Goal: Task Accomplishment & Management: Use online tool/utility

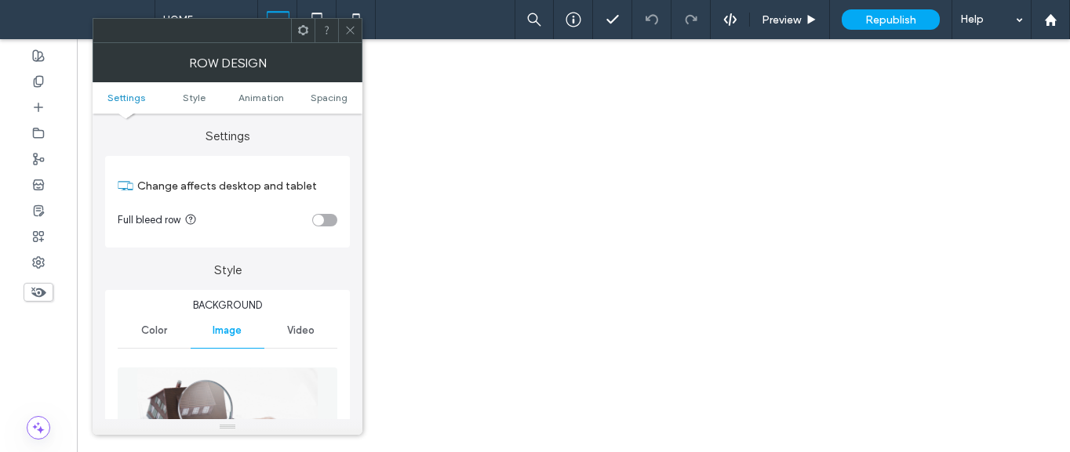
click at [227, 396] on img at bounding box center [227, 422] width 183 height 108
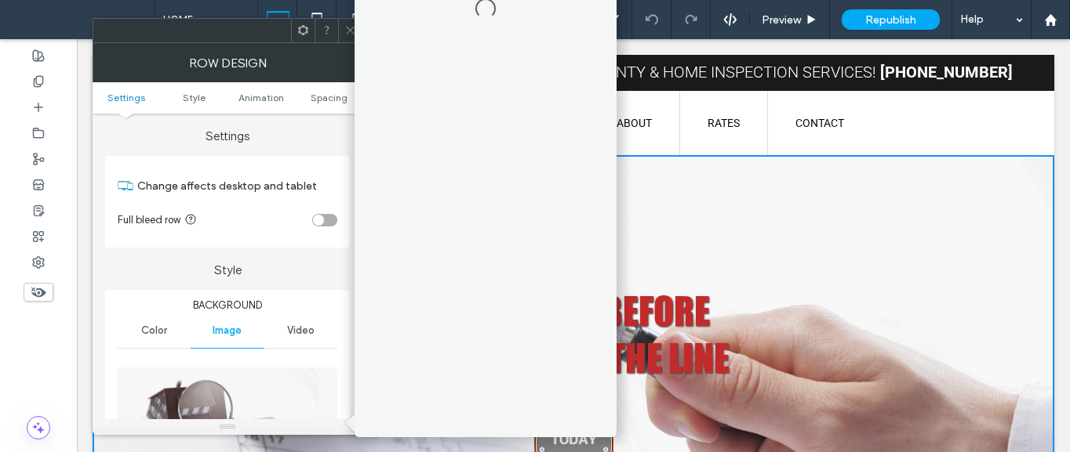
click at [293, 398] on img at bounding box center [227, 422] width 183 height 108
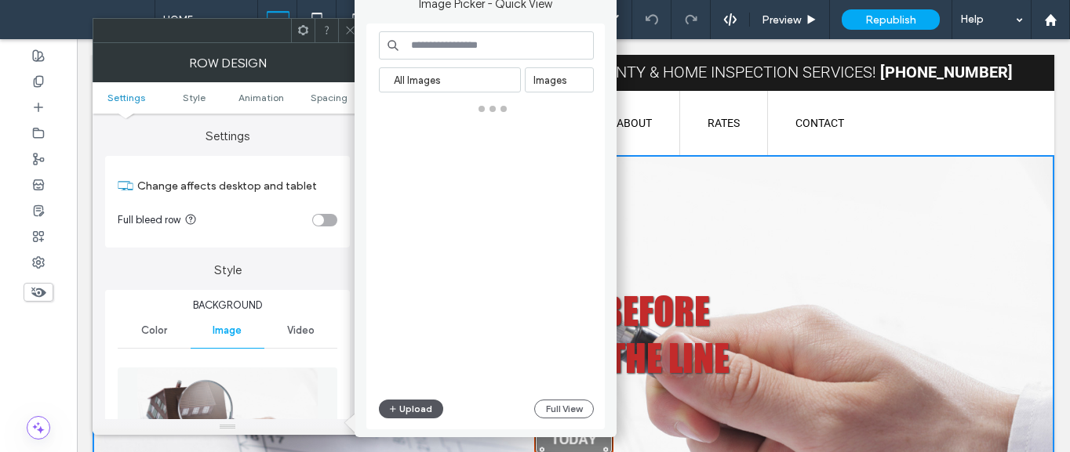
click at [408, 406] on button "Upload" at bounding box center [411, 409] width 64 height 19
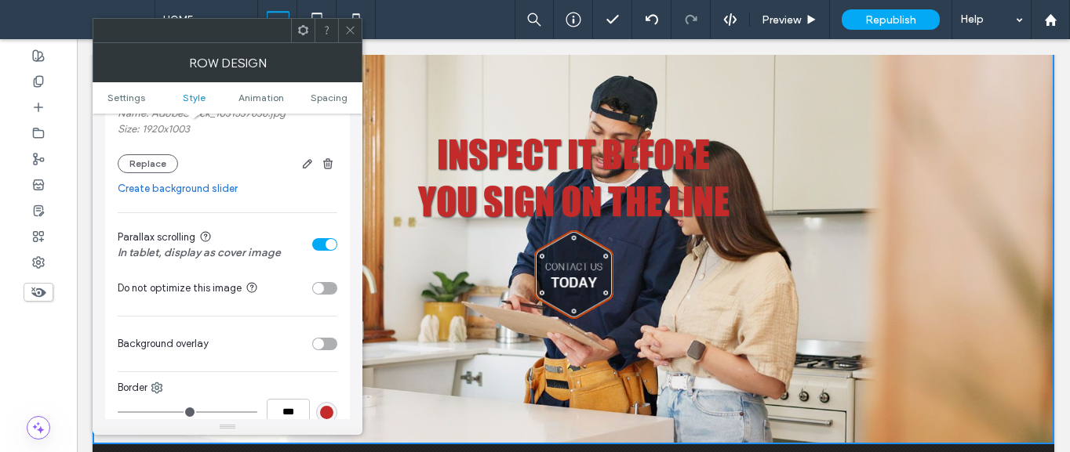
scroll to position [235, 0]
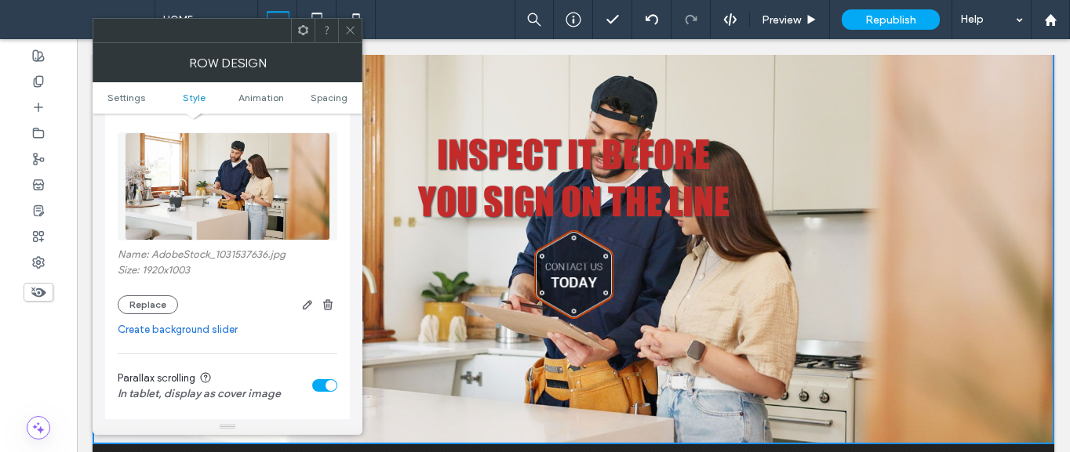
click at [336, 389] on div "toggle" at bounding box center [324, 386] width 25 height 13
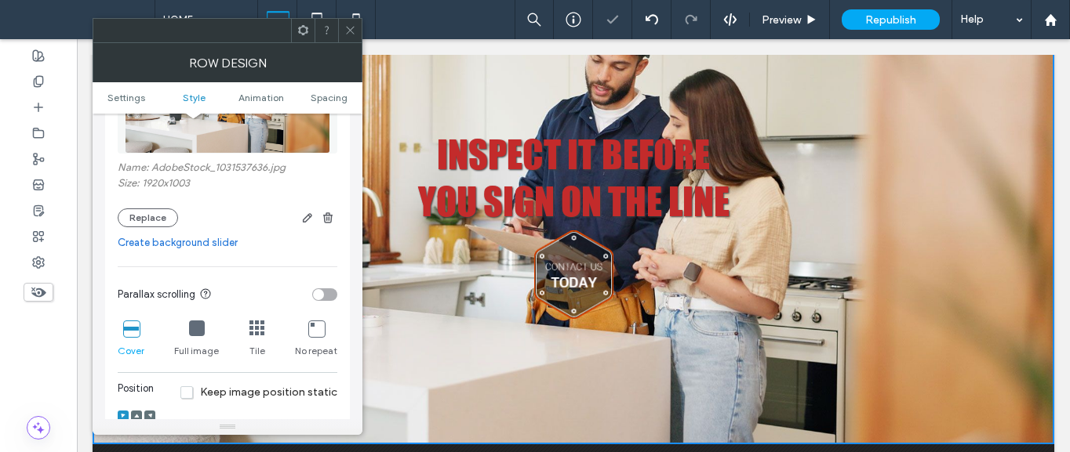
scroll to position [392, 0]
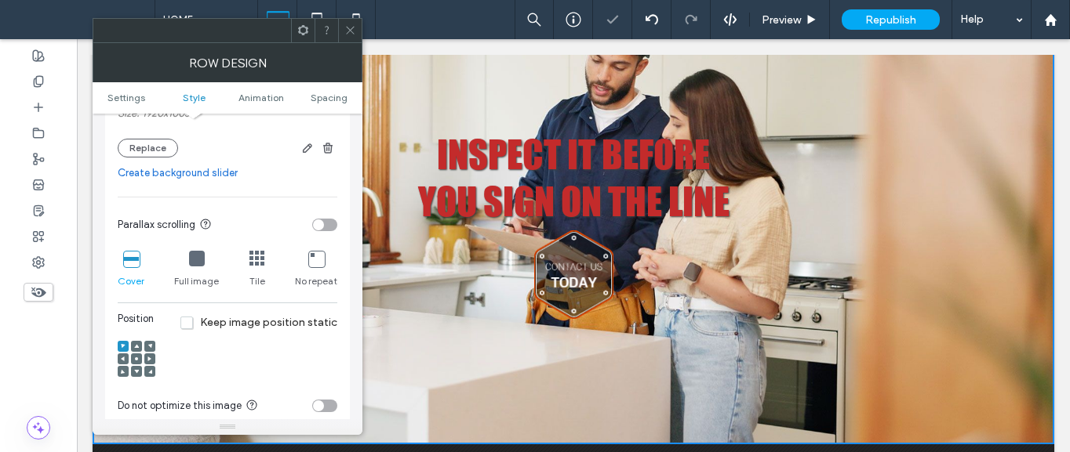
click at [135, 348] on icon at bounding box center [136, 346] width 5 height 5
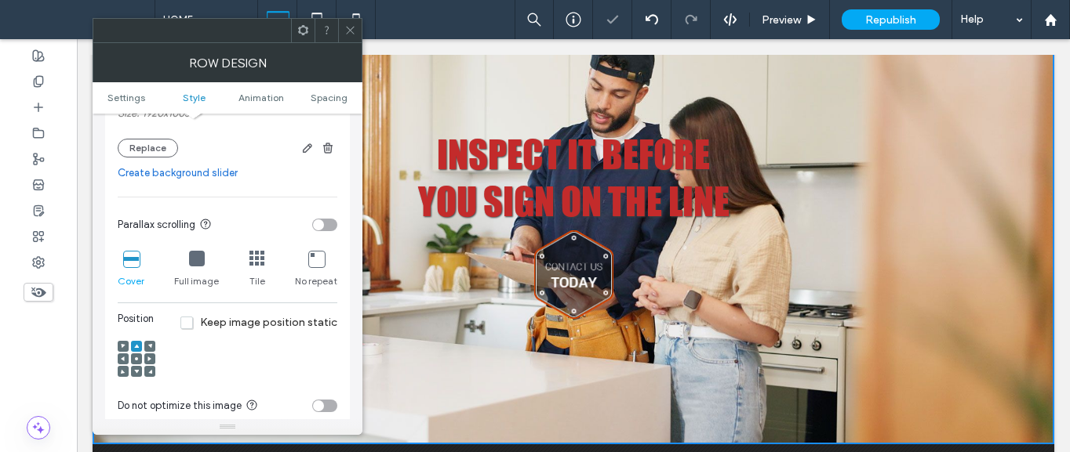
click at [276, 325] on span "Keep image position static" at bounding box center [258, 322] width 157 height 13
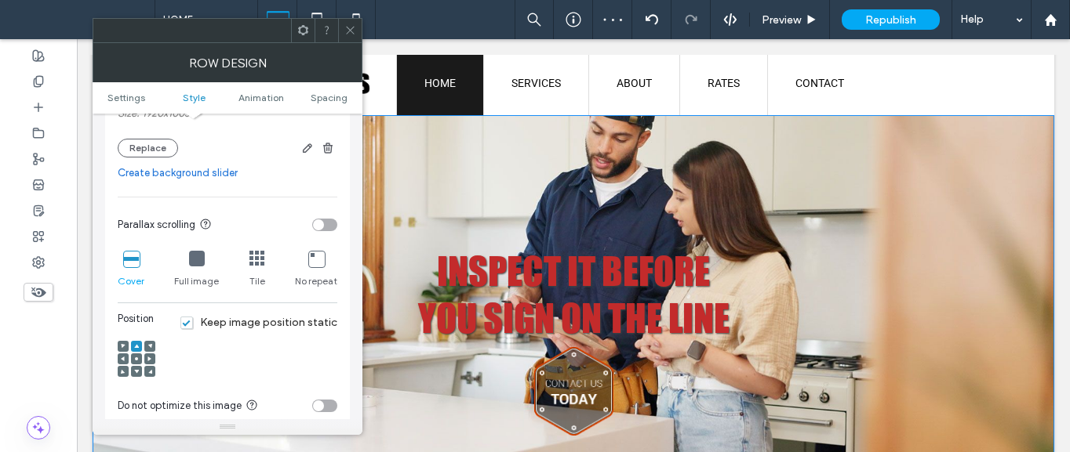
scroll to position [78, 0]
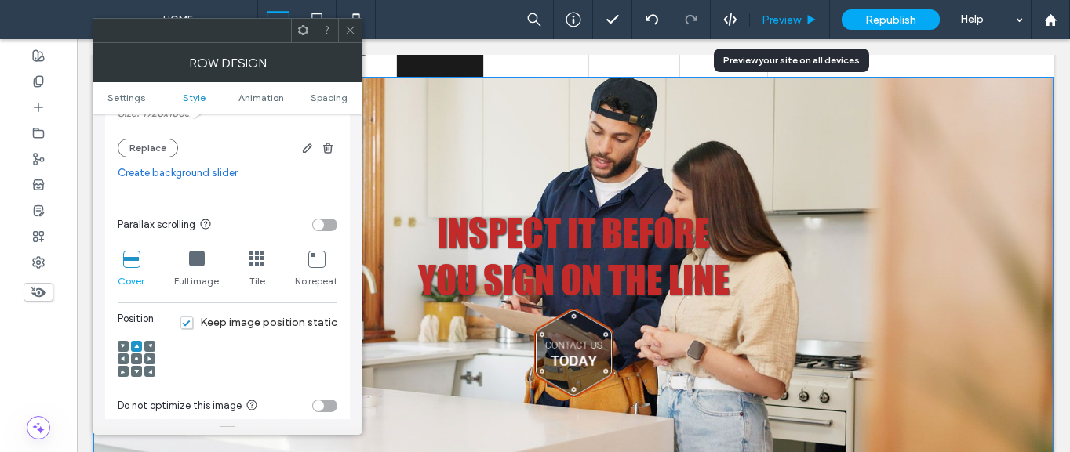
click at [807, 25] on icon at bounding box center [811, 20] width 12 height 12
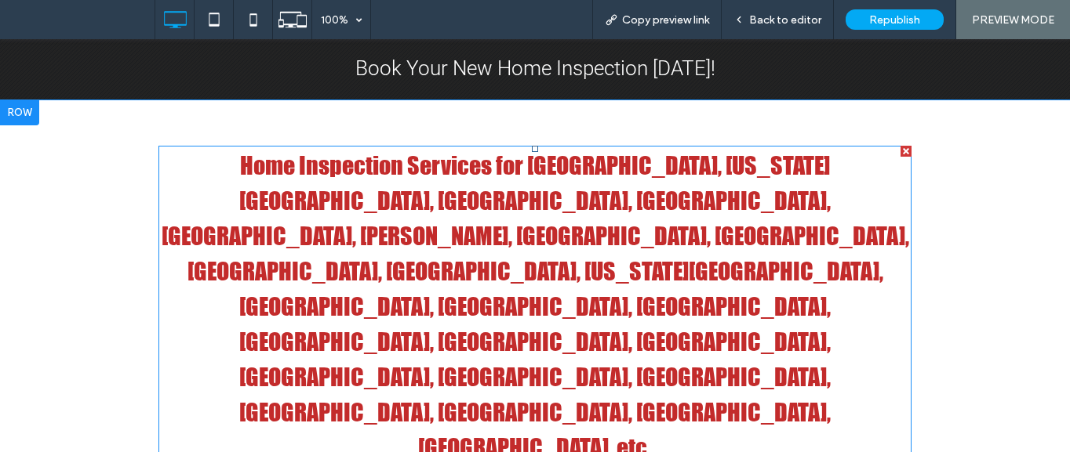
scroll to position [941, 0]
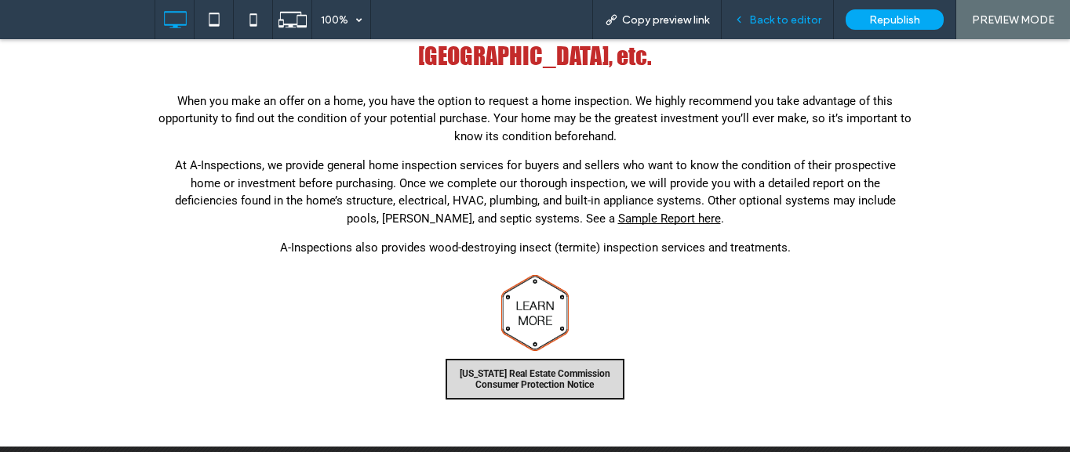
click at [792, 11] on div "Back to editor" at bounding box center [777, 19] width 112 height 39
click at [779, 25] on span "Back to editor" at bounding box center [785, 19] width 72 height 13
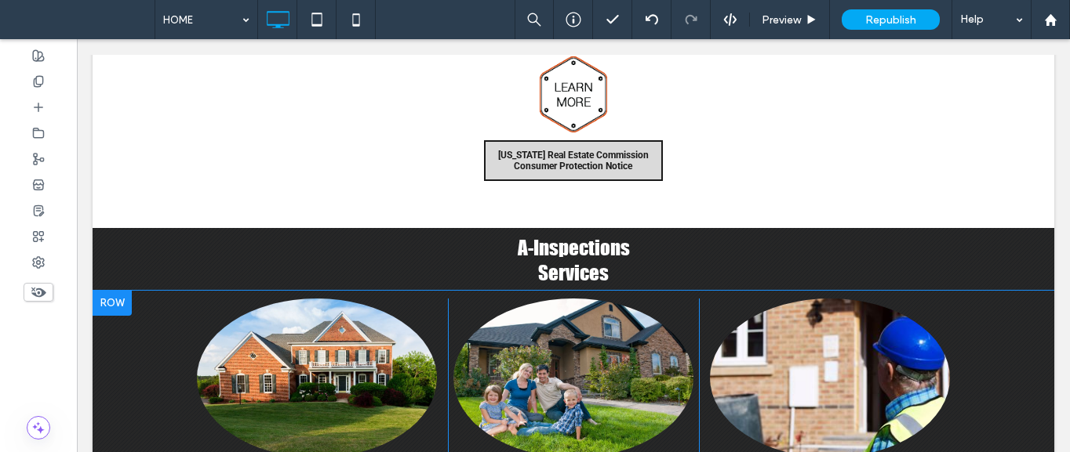
scroll to position [1176, 0]
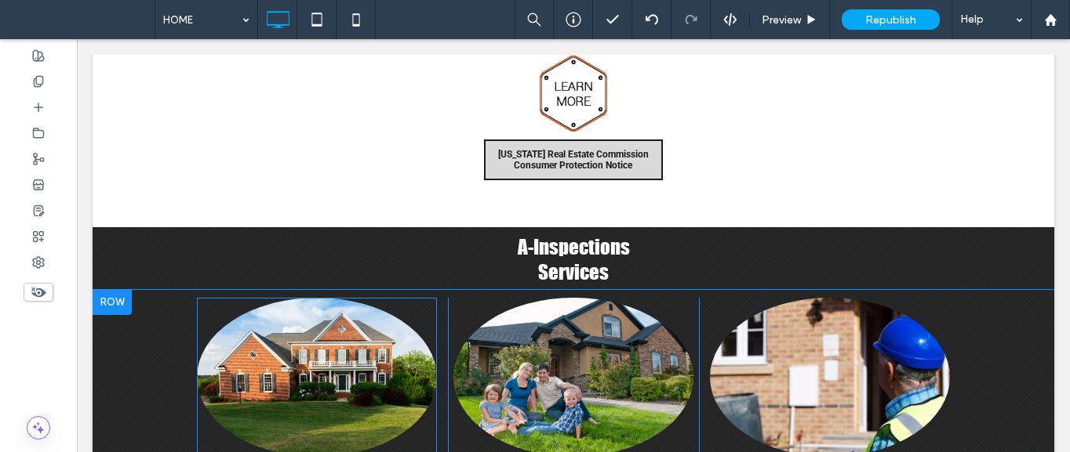
click at [300, 298] on img at bounding box center [317, 377] width 240 height 159
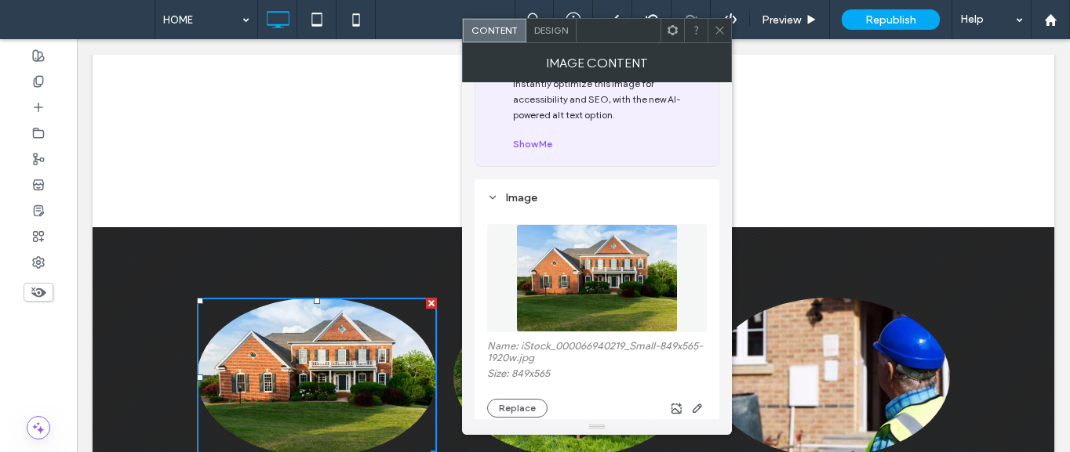
scroll to position [78, 0]
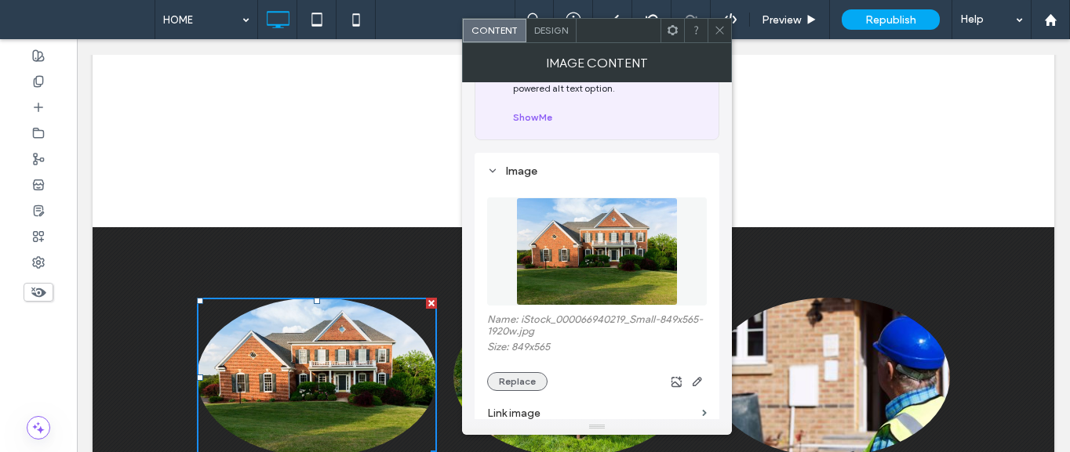
click at [529, 382] on button "Replace" at bounding box center [517, 381] width 60 height 19
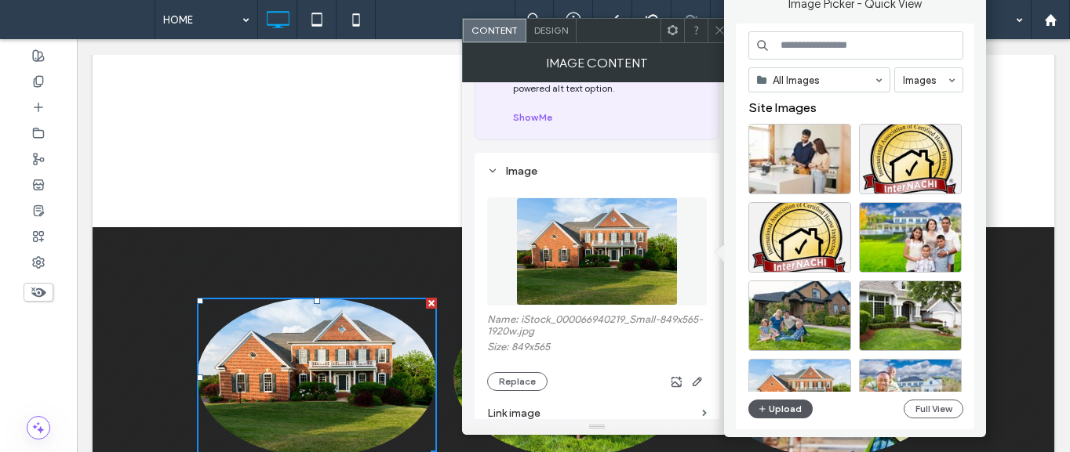
click at [772, 405] on button "Upload" at bounding box center [780, 409] width 64 height 19
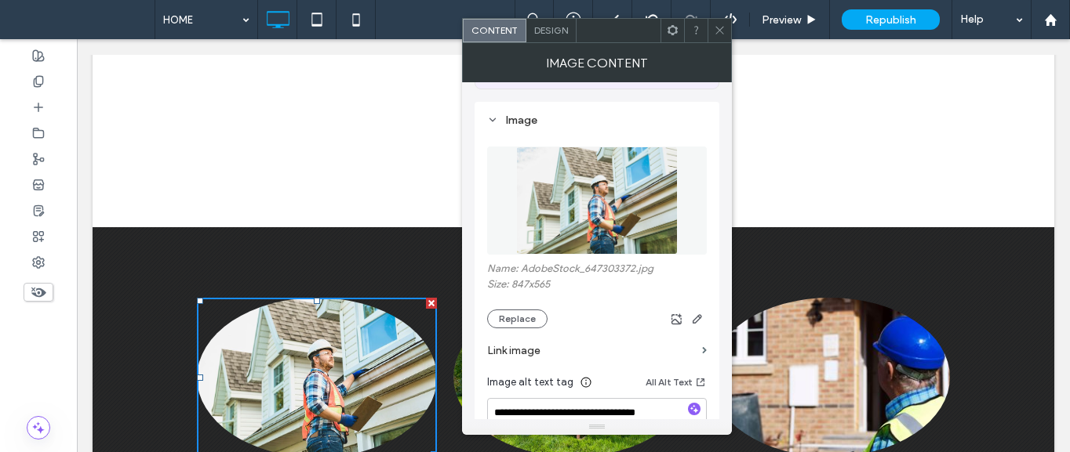
scroll to position [157, 0]
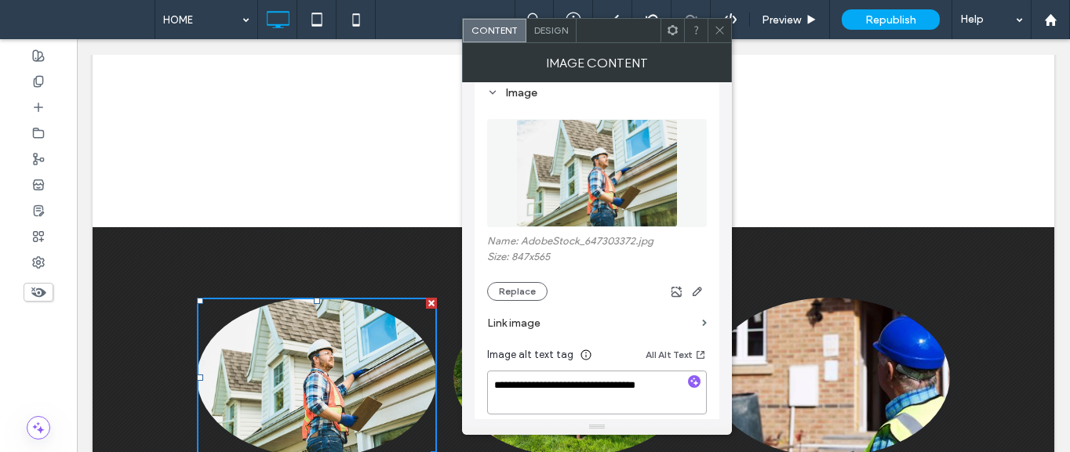
click at [578, 387] on textarea "**********" at bounding box center [597, 393] width 220 height 44
paste textarea "**********"
type textarea "**********"
click at [714, 38] on span at bounding box center [720, 31] width 12 height 24
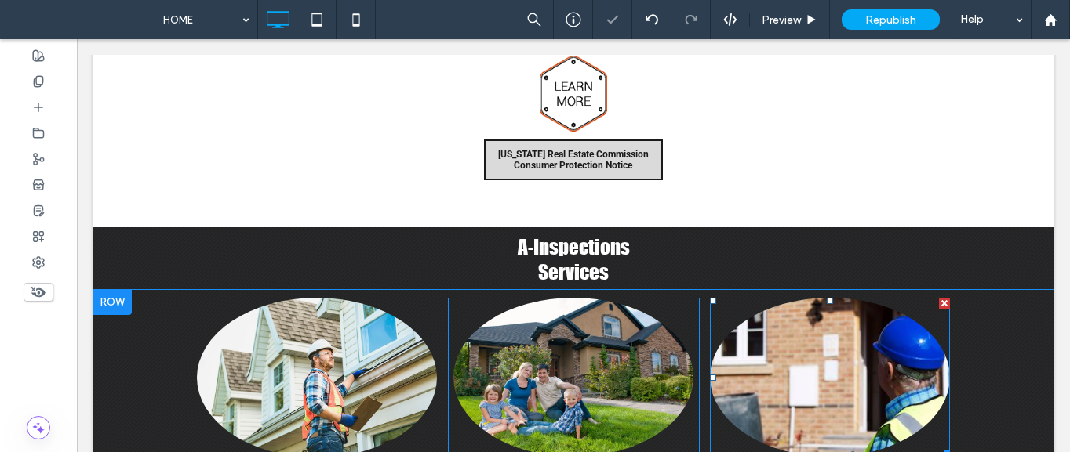
click at [868, 298] on img at bounding box center [830, 377] width 240 height 159
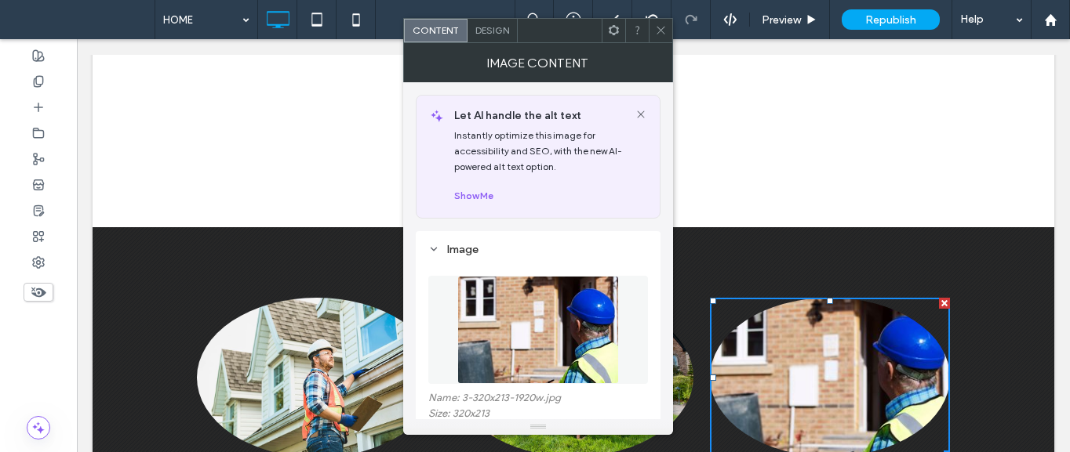
drag, startPoint x: 571, startPoint y: 378, endPoint x: 651, endPoint y: 40, distance: 347.3
click at [663, 31] on icon at bounding box center [661, 30] width 12 height 12
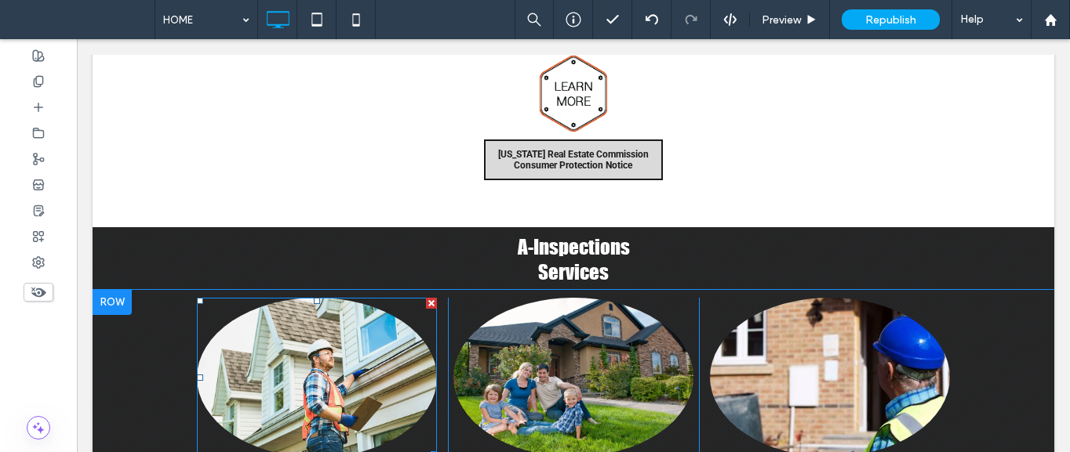
click at [313, 298] on img at bounding box center [317, 378] width 240 height 160
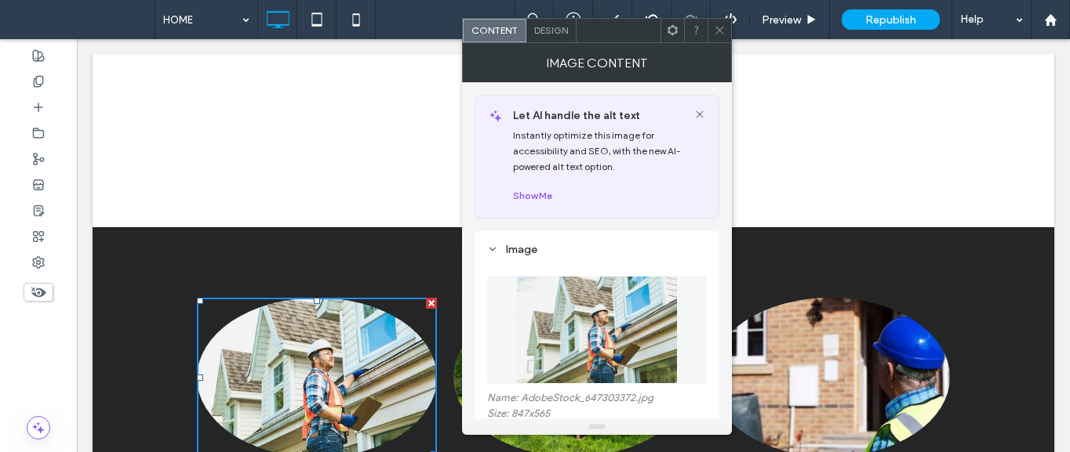
click at [724, 35] on icon at bounding box center [720, 30] width 12 height 12
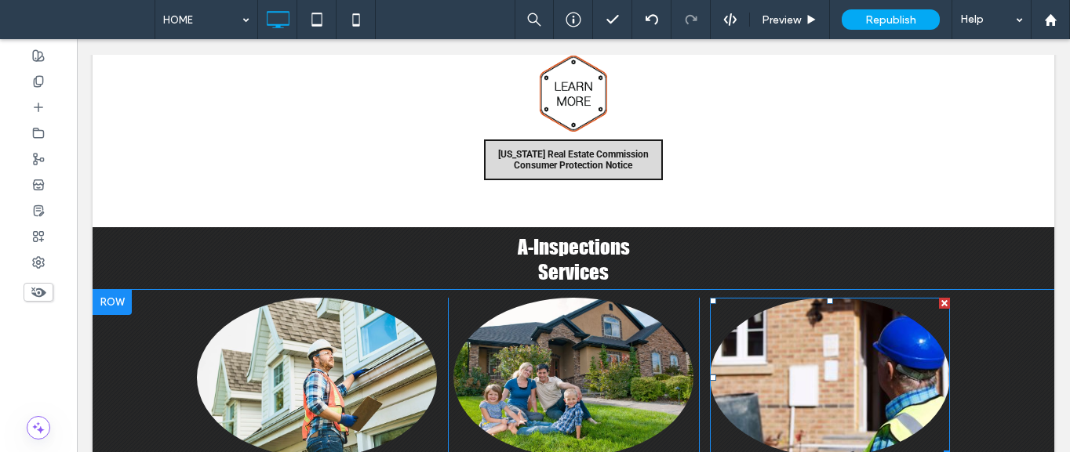
click at [808, 298] on img at bounding box center [830, 377] width 240 height 159
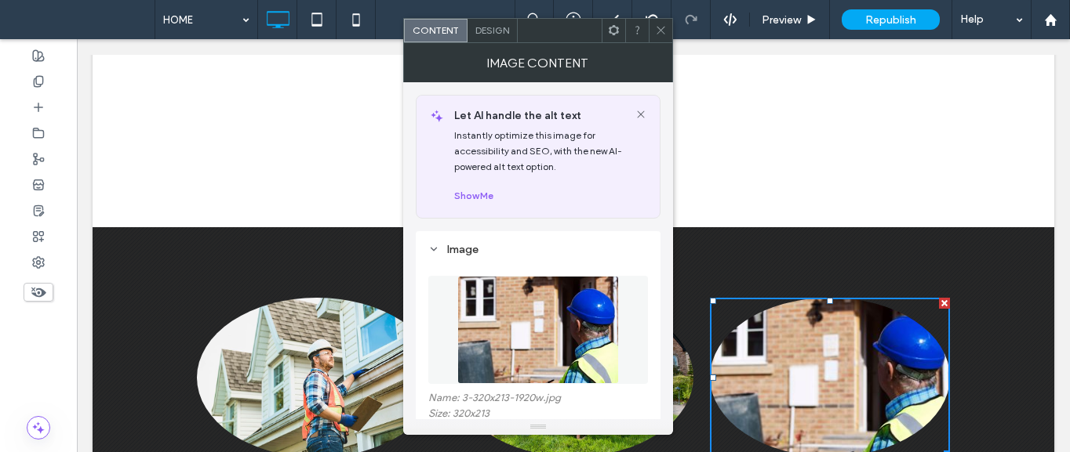
click at [586, 311] on img at bounding box center [538, 330] width 162 height 108
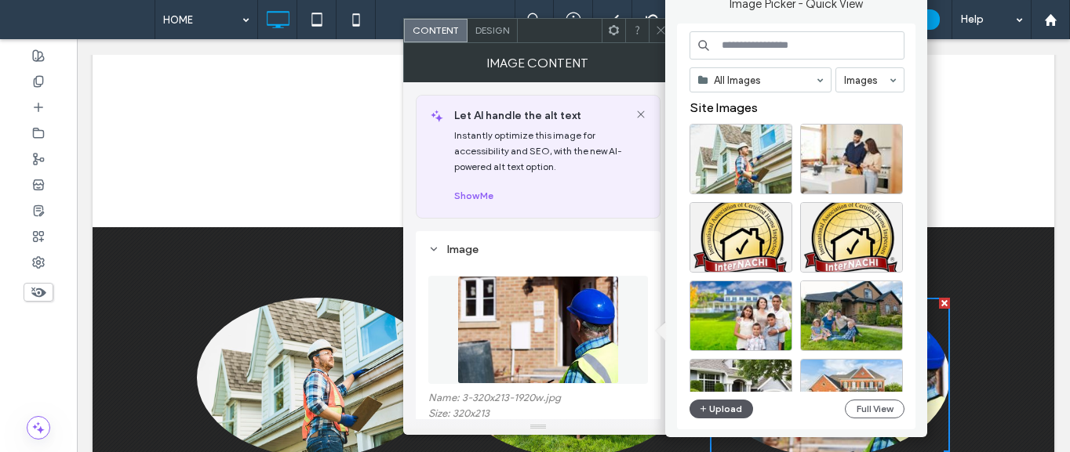
click at [732, 410] on button "Upload" at bounding box center [721, 409] width 64 height 19
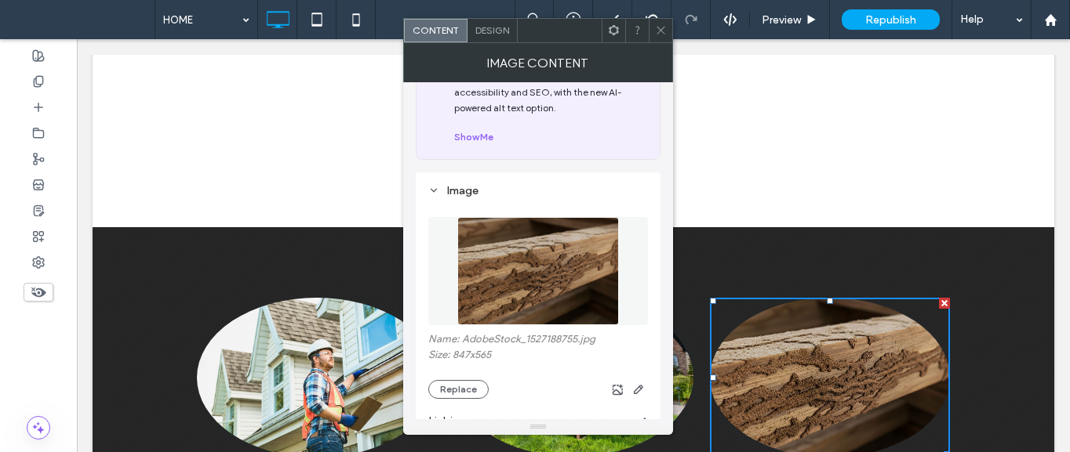
scroll to position [157, 0]
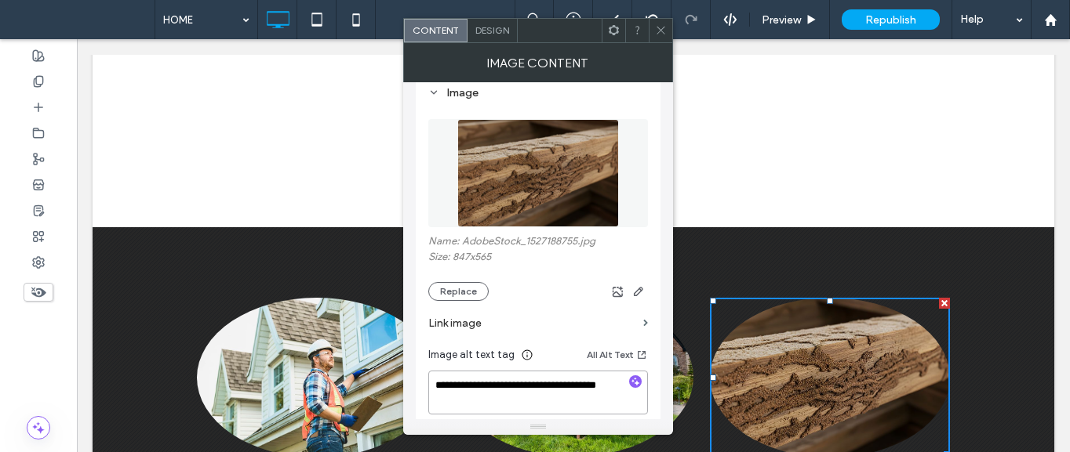
click at [506, 391] on textarea "**********" at bounding box center [538, 393] width 220 height 44
paste textarea
click at [482, 387] on textarea "**********" at bounding box center [538, 393] width 220 height 44
click at [556, 390] on textarea "**********" at bounding box center [538, 393] width 220 height 44
click at [573, 401] on textarea "**********" at bounding box center [538, 393] width 220 height 44
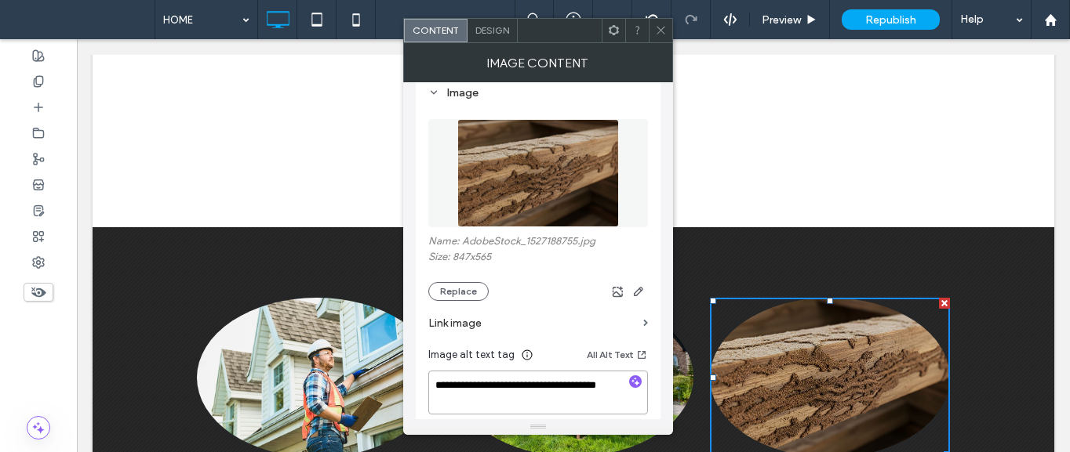
drag, startPoint x: 481, startPoint y: 404, endPoint x: 419, endPoint y: 386, distance: 65.3
click at [419, 386] on div "**********" at bounding box center [538, 304] width 245 height 461
paste textarea
click at [519, 390] on textarea "**********" at bounding box center [538, 393] width 220 height 44
type textarea "**********"
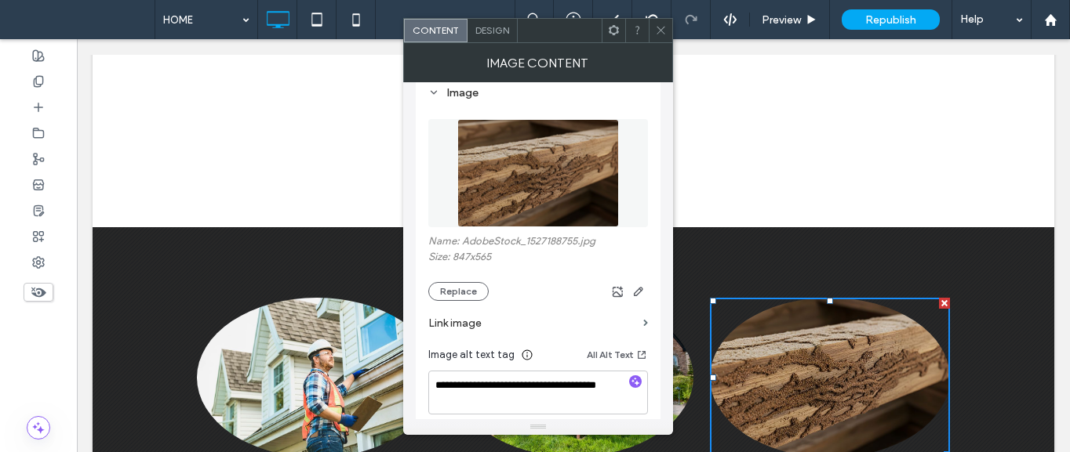
click at [656, 32] on icon at bounding box center [661, 30] width 12 height 12
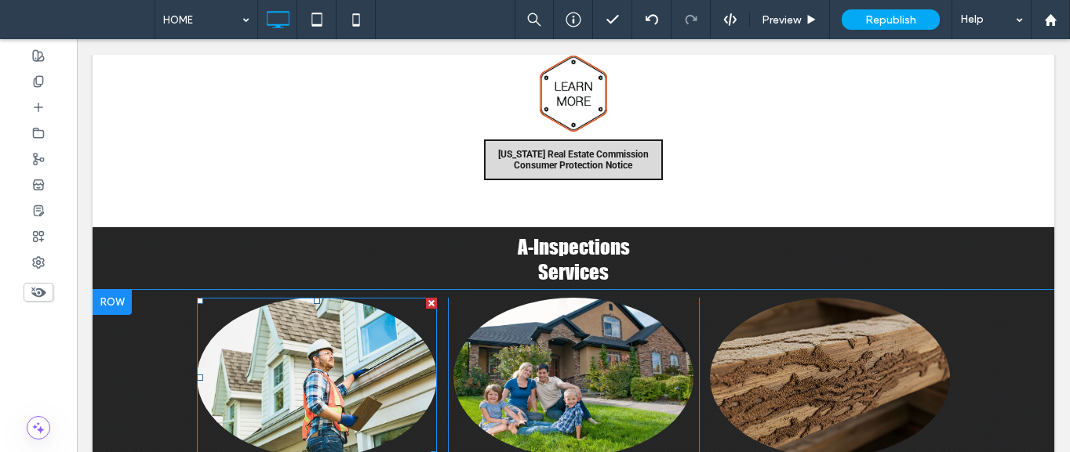
click at [293, 298] on img at bounding box center [317, 378] width 240 height 160
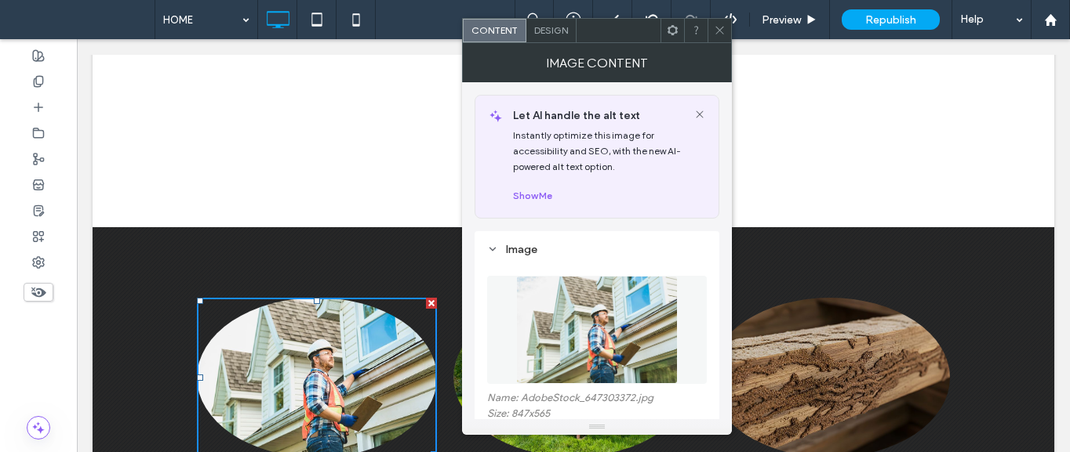
scroll to position [235, 0]
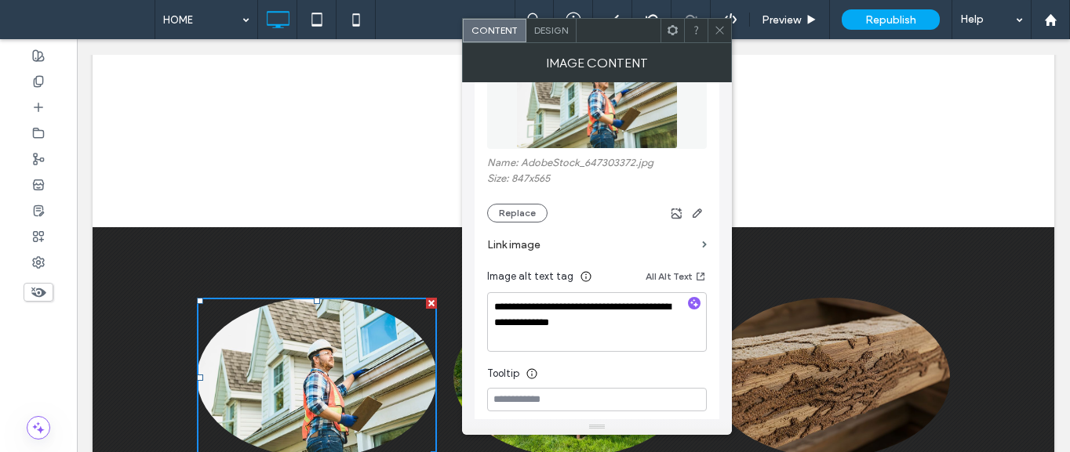
click at [718, 35] on icon at bounding box center [720, 30] width 12 height 12
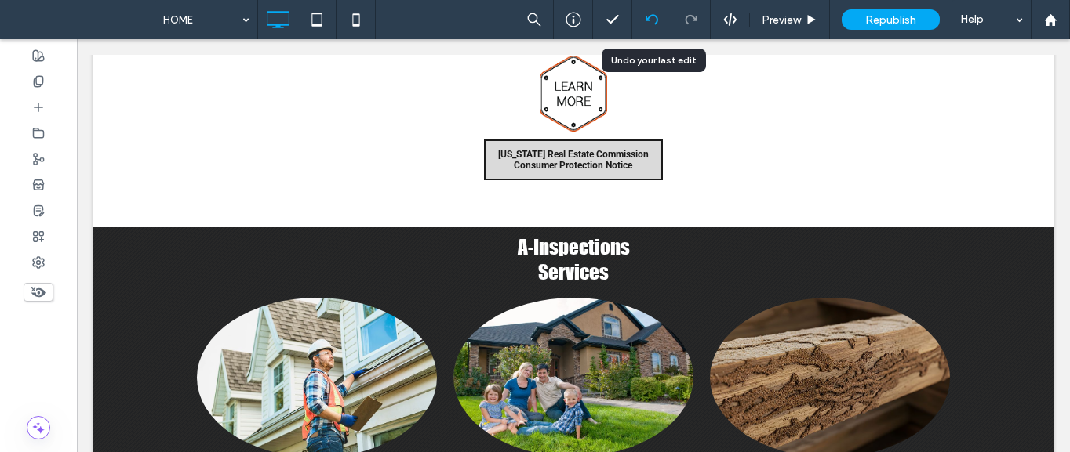
click at [652, 20] on icon at bounding box center [651, 19] width 13 height 13
click at [647, 16] on icon at bounding box center [651, 19] width 13 height 13
click at [654, 15] on use at bounding box center [651, 19] width 13 height 10
click at [652, 19] on icon at bounding box center [651, 19] width 13 height 13
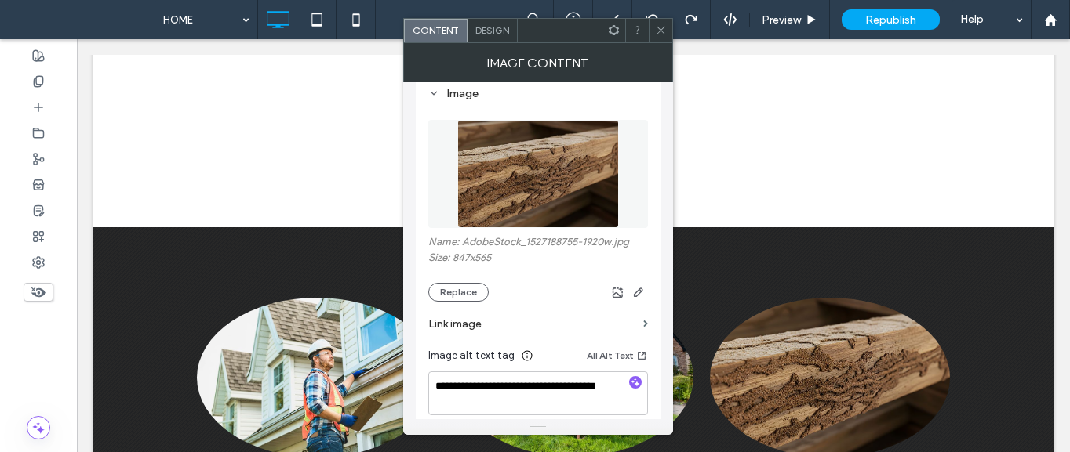
scroll to position [157, 0]
click at [668, 33] on div at bounding box center [660, 31] width 24 height 24
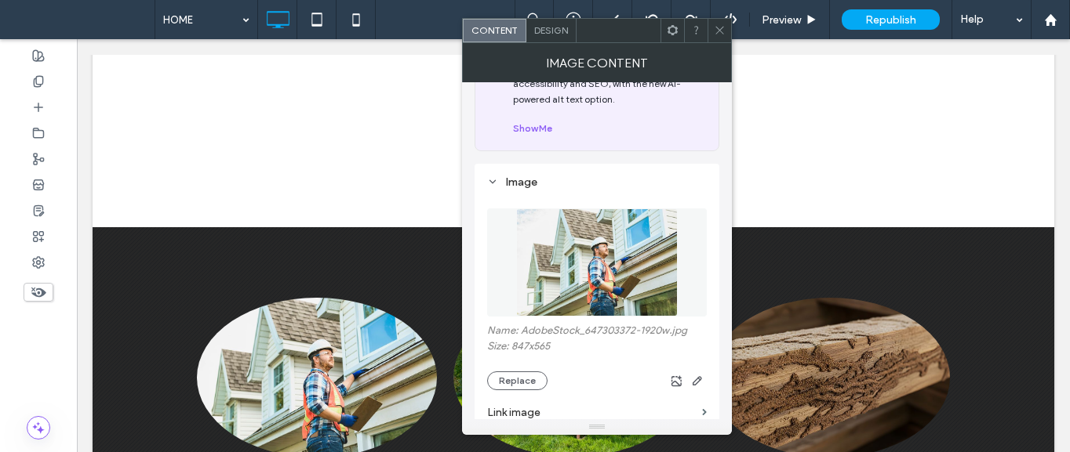
scroll to position [235, 0]
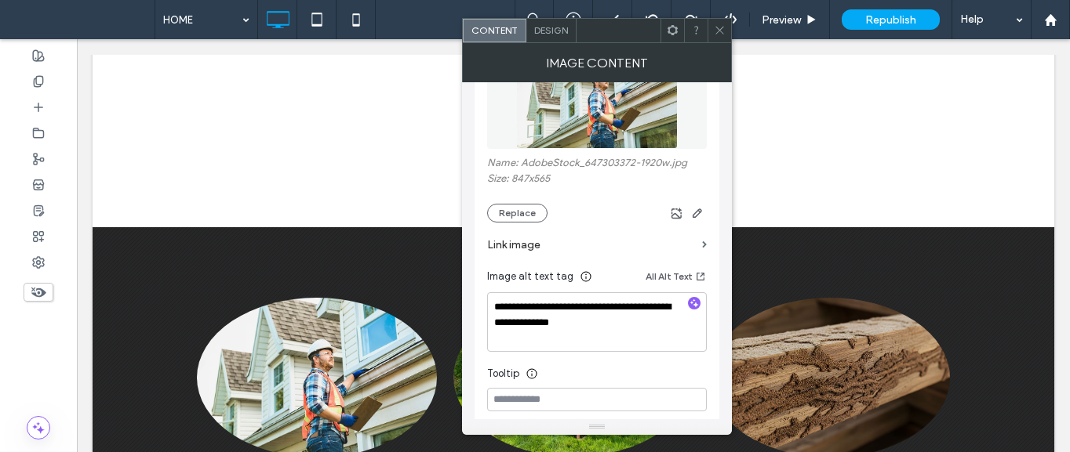
drag, startPoint x: 720, startPoint y: 27, endPoint x: 529, endPoint y: 31, distance: 190.6
click at [720, 28] on icon at bounding box center [720, 30] width 12 height 12
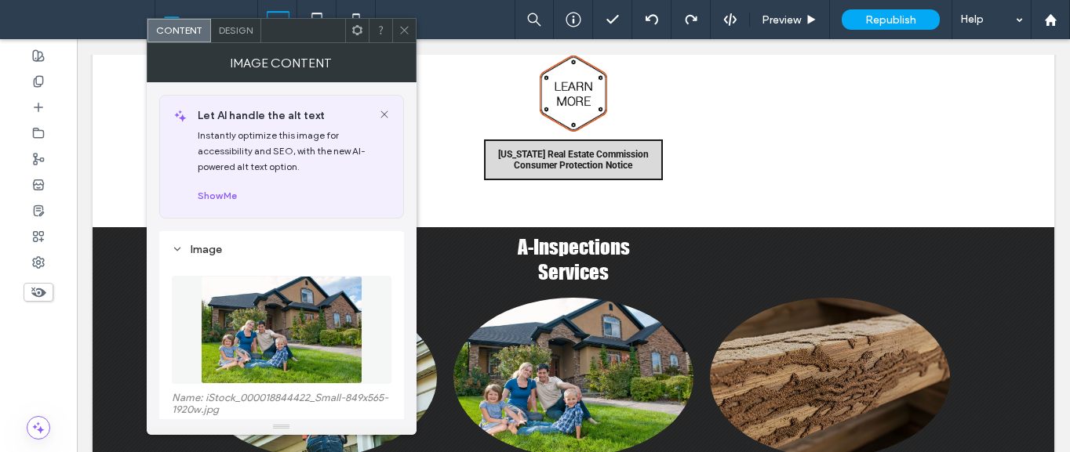
scroll to position [157, 0]
click at [284, 332] on img at bounding box center [282, 330] width 162 height 108
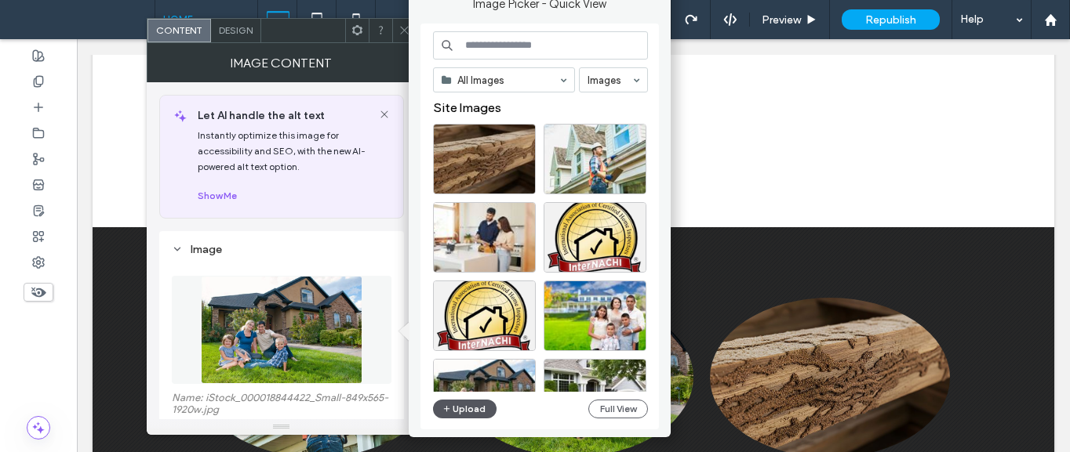
click at [460, 405] on button "Upload" at bounding box center [465, 409] width 64 height 19
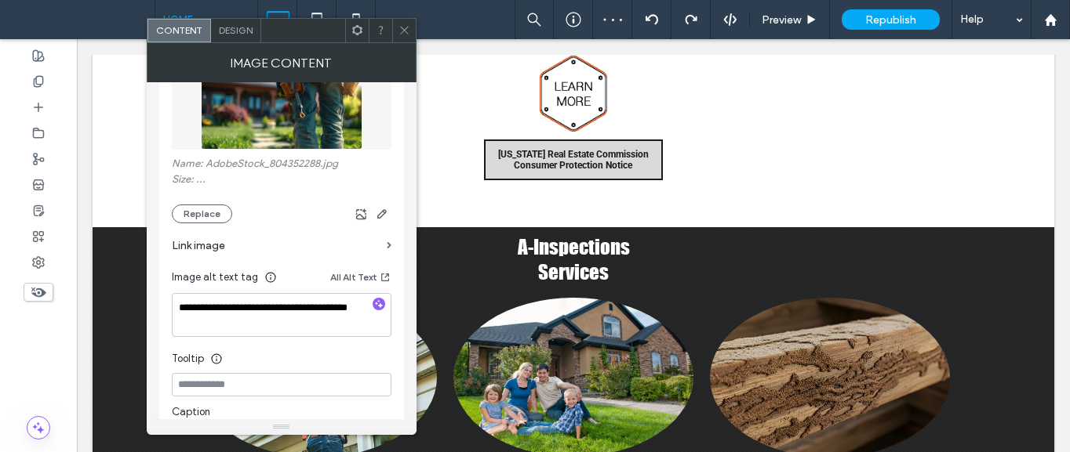
scroll to position [235, 0]
click at [396, 32] on div at bounding box center [404, 31] width 24 height 24
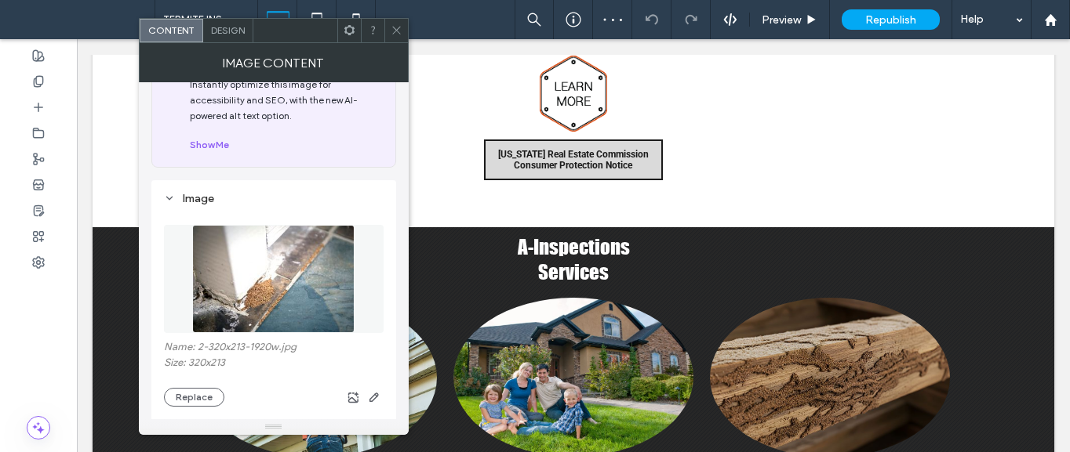
scroll to position [78, 0]
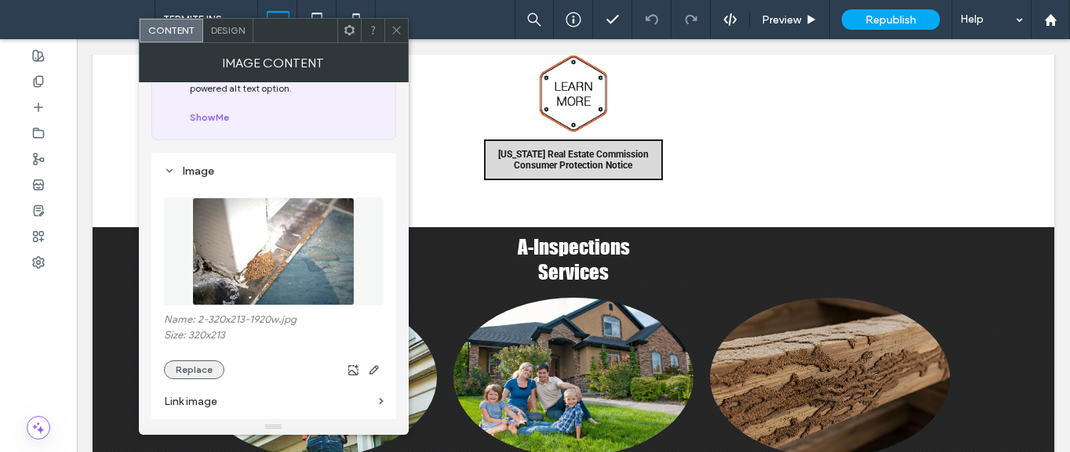
click at [175, 369] on button "Replace" at bounding box center [194, 370] width 60 height 19
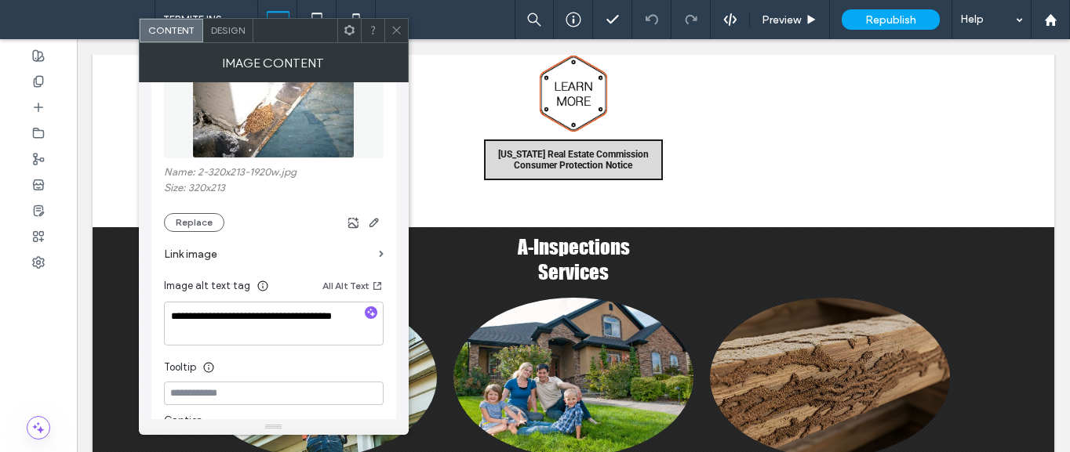
scroll to position [235, 0]
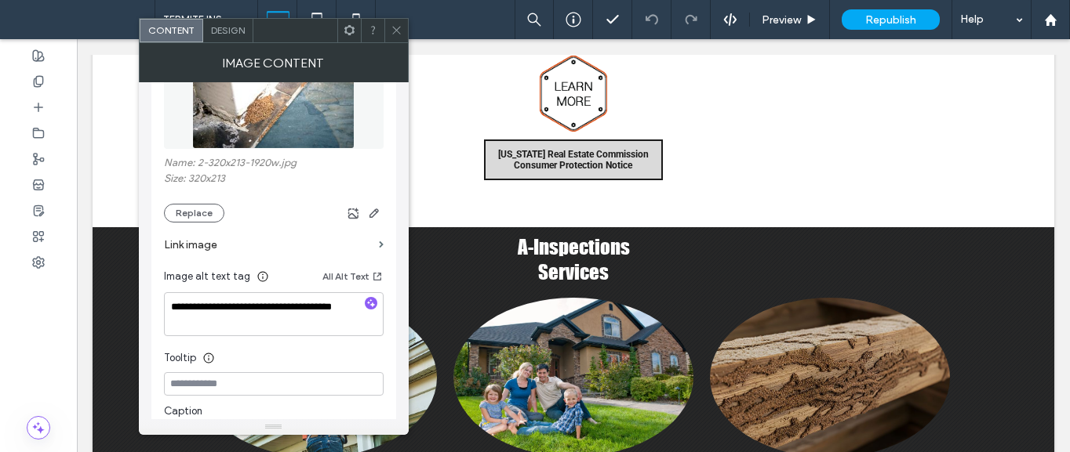
click at [187, 224] on section "Link image" at bounding box center [274, 245] width 220 height 45
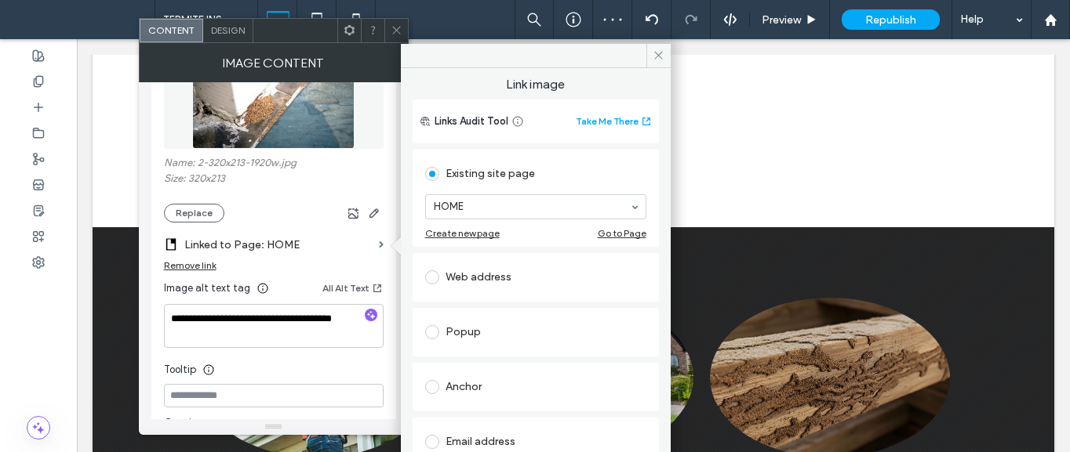
click at [202, 270] on div "Remove link" at bounding box center [190, 266] width 53 height 12
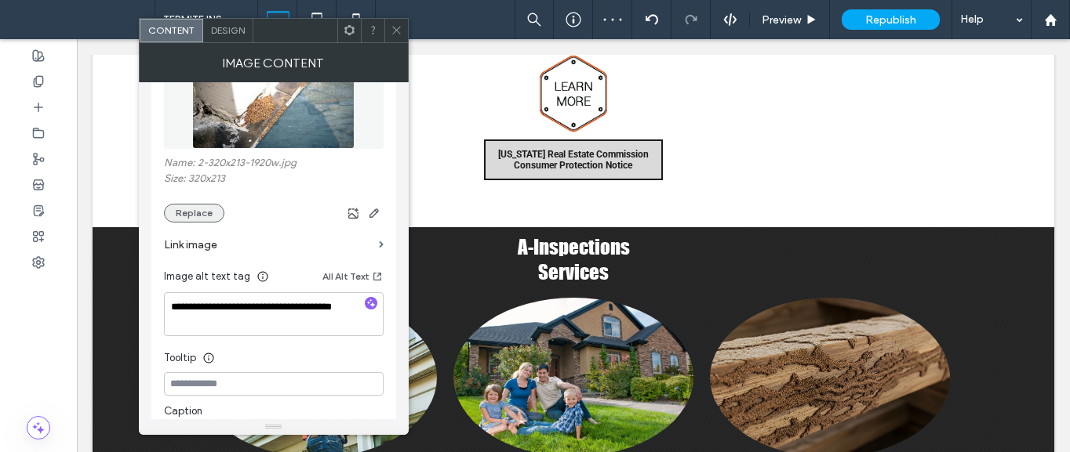
click at [203, 220] on button "Replace" at bounding box center [194, 213] width 60 height 19
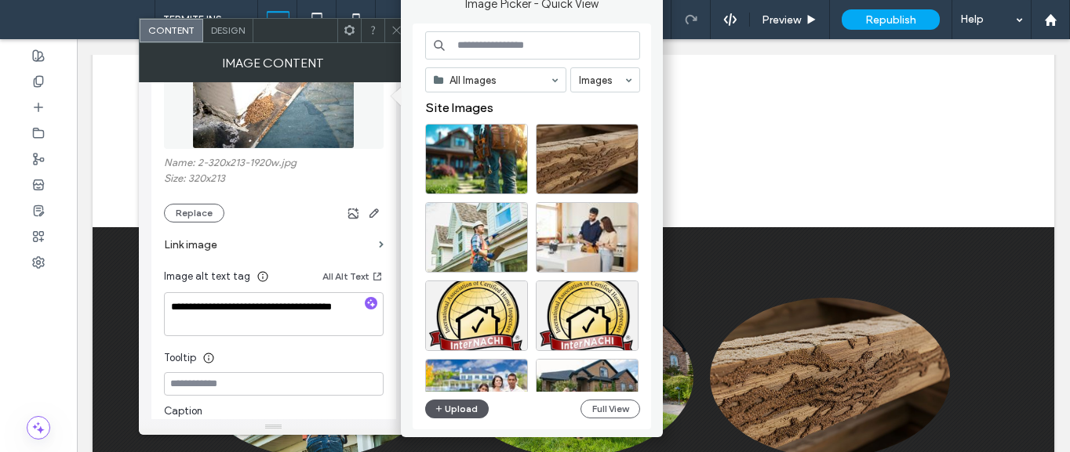
click at [456, 409] on button "Upload" at bounding box center [457, 409] width 64 height 19
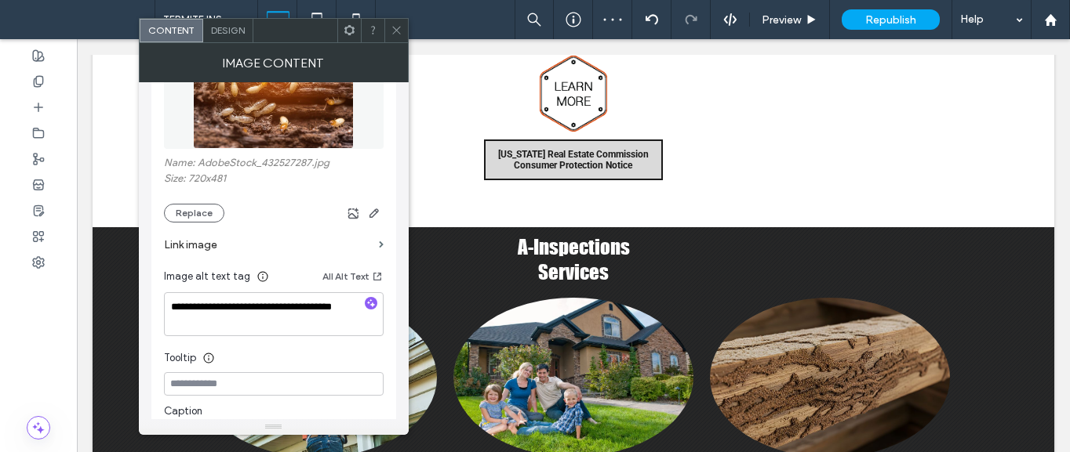
click at [400, 31] on icon at bounding box center [396, 30] width 12 height 12
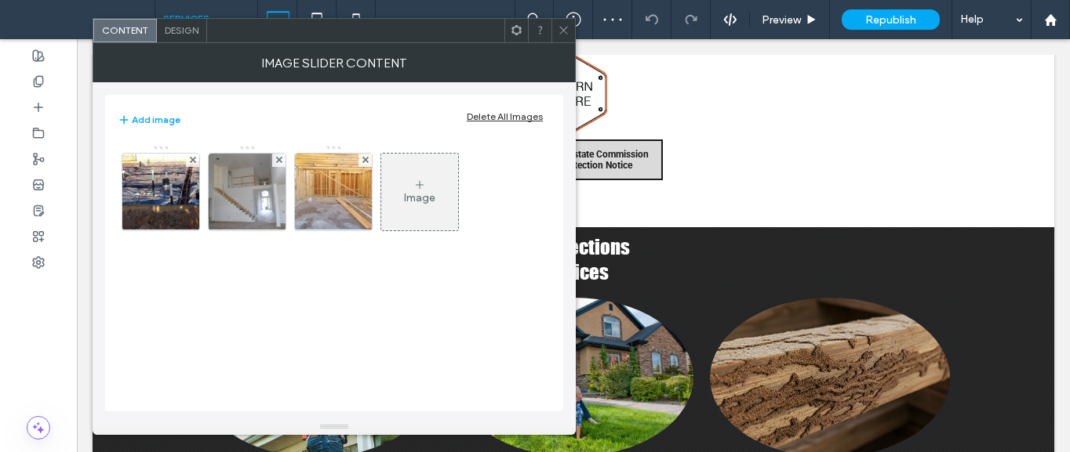
click at [561, 32] on icon at bounding box center [564, 30] width 12 height 12
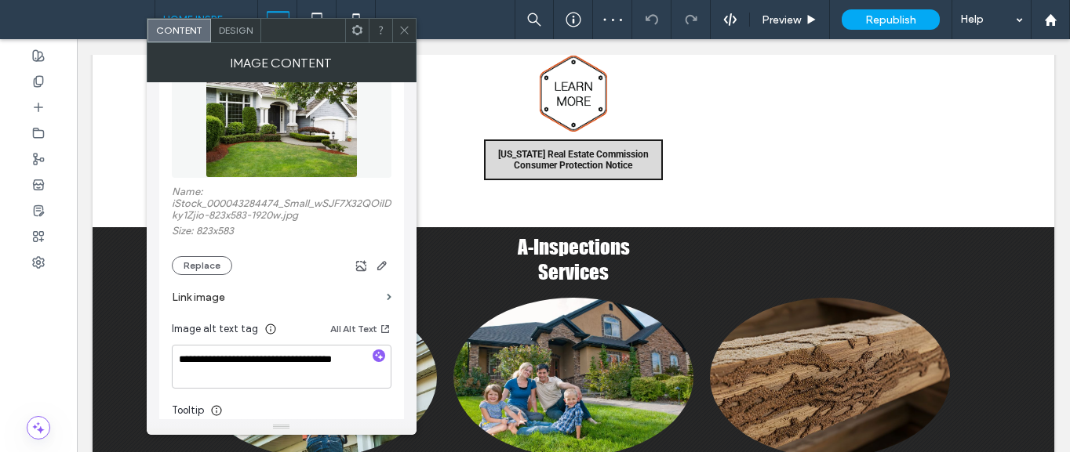
scroll to position [235, 0]
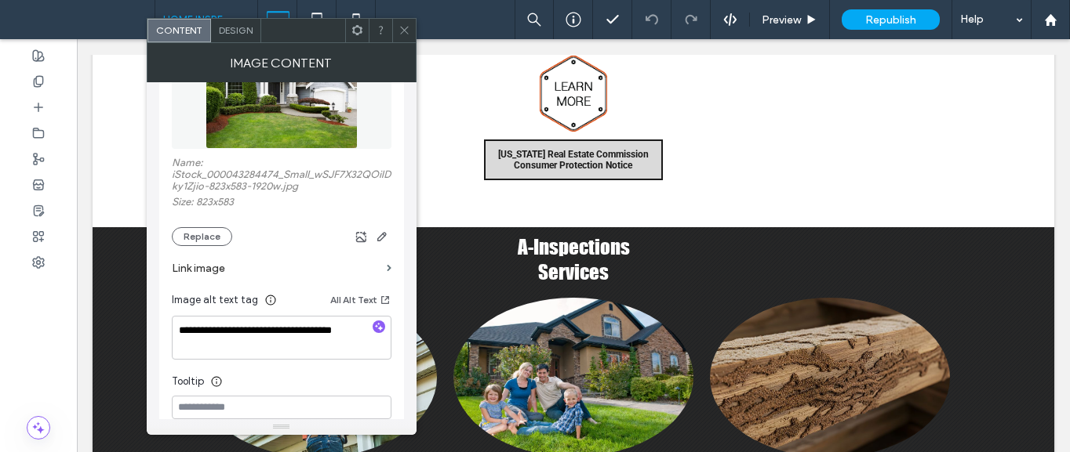
click at [415, 31] on div "Content Design" at bounding box center [282, 30] width 270 height 25
click at [406, 33] on use at bounding box center [404, 31] width 8 height 8
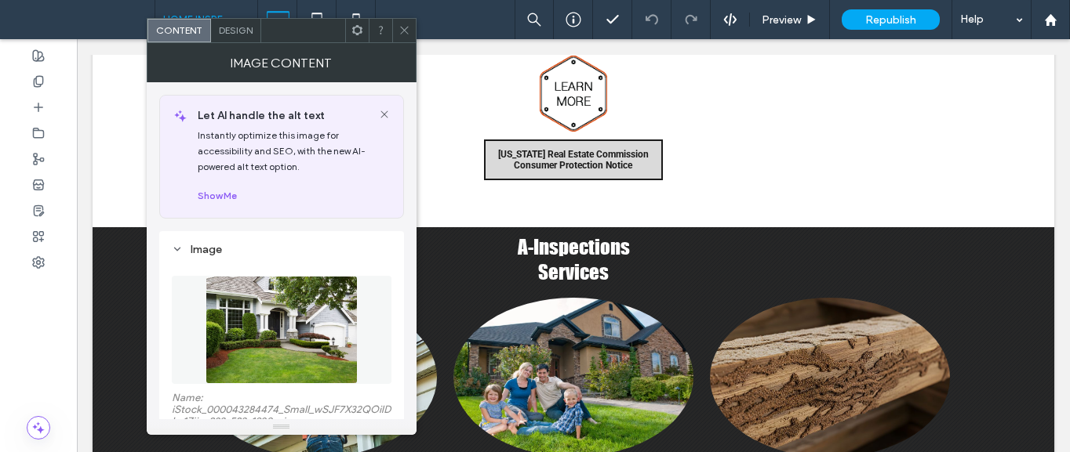
click at [406, 29] on icon at bounding box center [404, 30] width 12 height 12
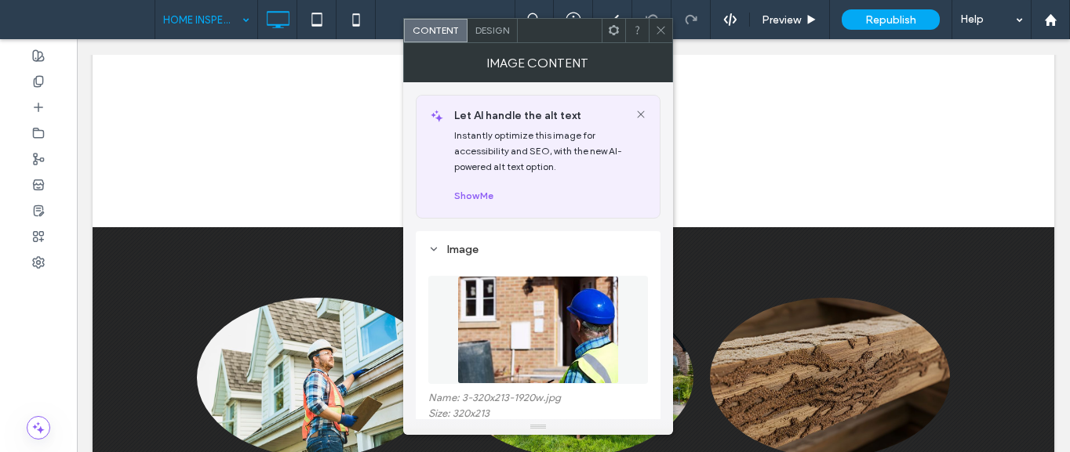
click at [526, 348] on img at bounding box center [538, 330] width 162 height 108
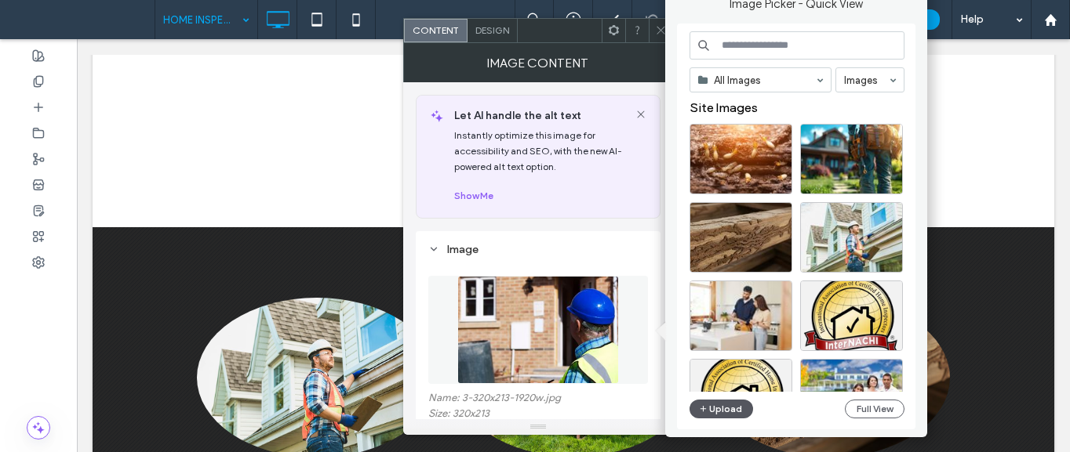
click at [717, 408] on button "Upload" at bounding box center [721, 409] width 64 height 19
click at [725, 412] on button "Upload" at bounding box center [721, 409] width 64 height 19
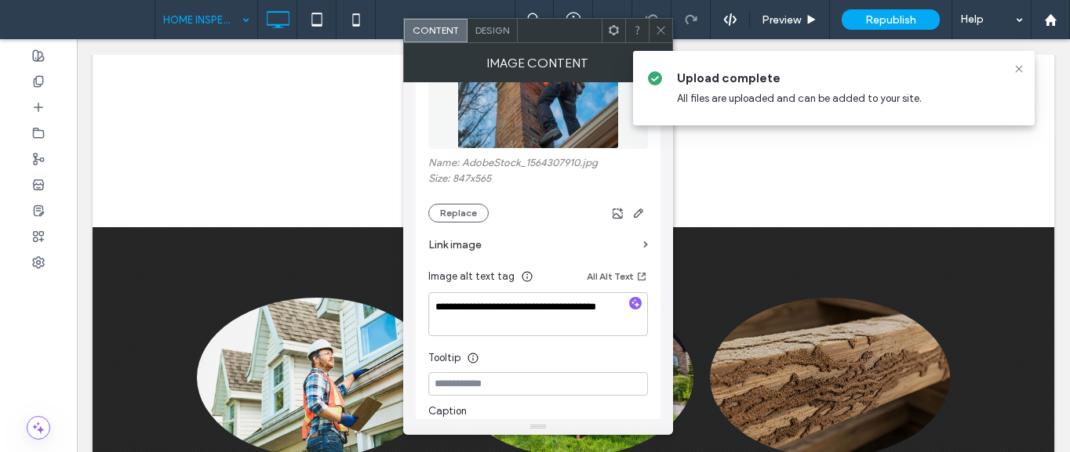
click at [658, 31] on icon at bounding box center [661, 30] width 12 height 12
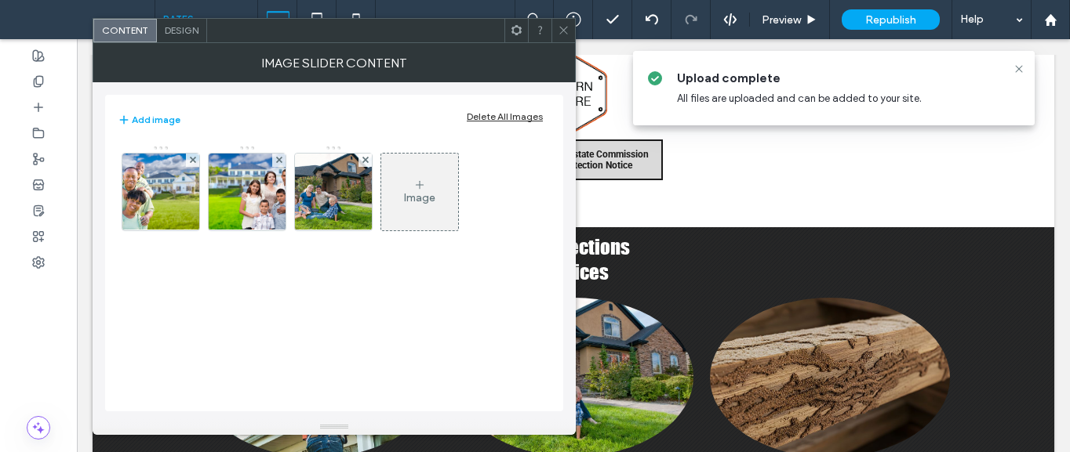
drag, startPoint x: 530, startPoint y: 329, endPoint x: 385, endPoint y: 306, distance: 147.0
click at [385, 306] on div "Image" at bounding box center [334, 270] width 433 height 267
click at [591, 30] on div at bounding box center [573, 19] width 39 height 39
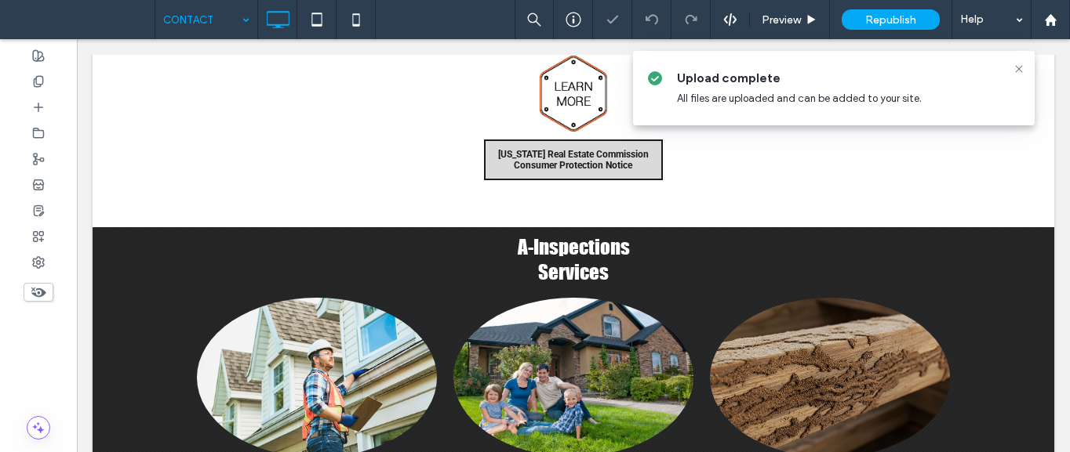
click at [184, 29] on input at bounding box center [202, 19] width 78 height 39
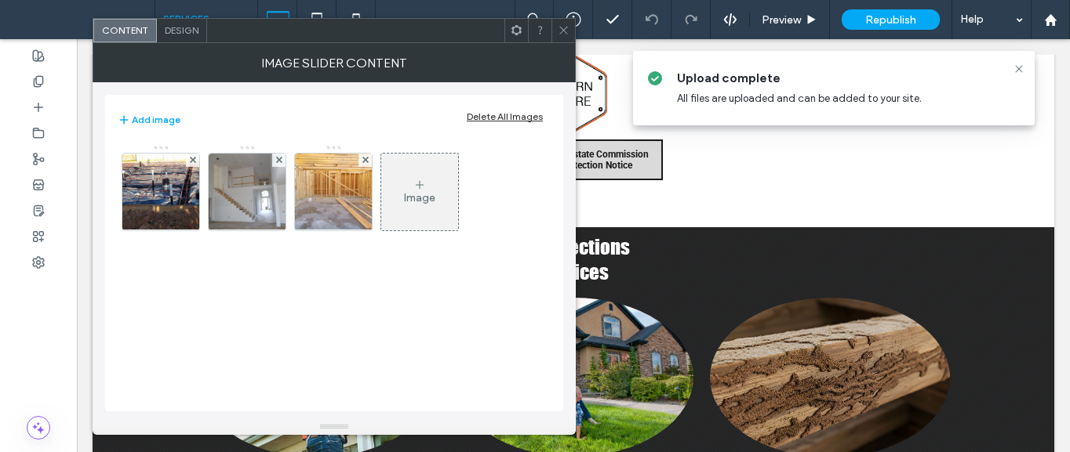
click at [561, 38] on span at bounding box center [564, 31] width 12 height 24
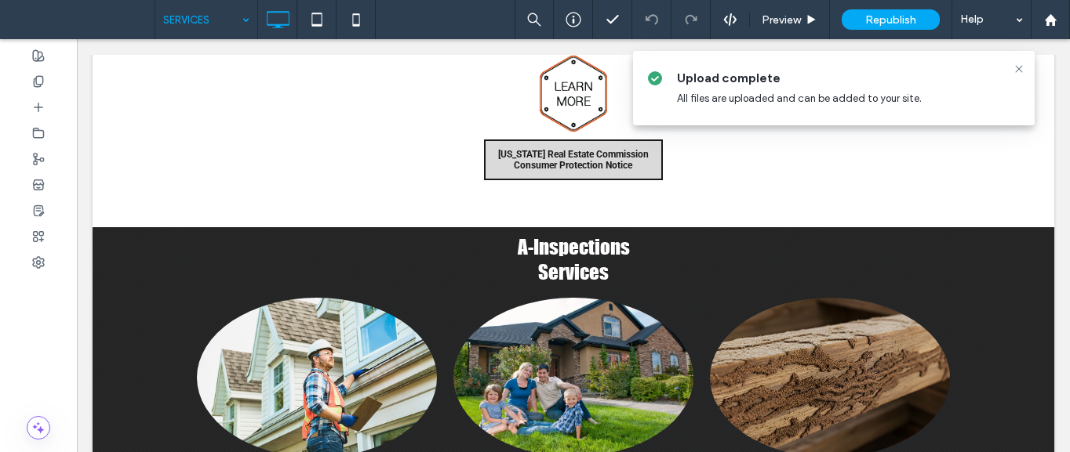
click at [149, 16] on span at bounding box center [83, 19] width 143 height 31
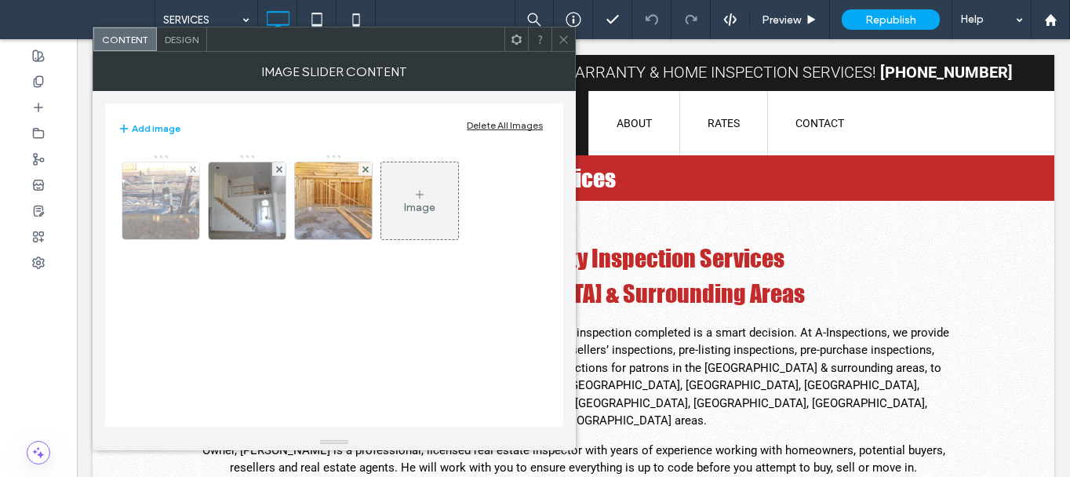
click at [183, 207] on img at bounding box center [161, 200] width 103 height 77
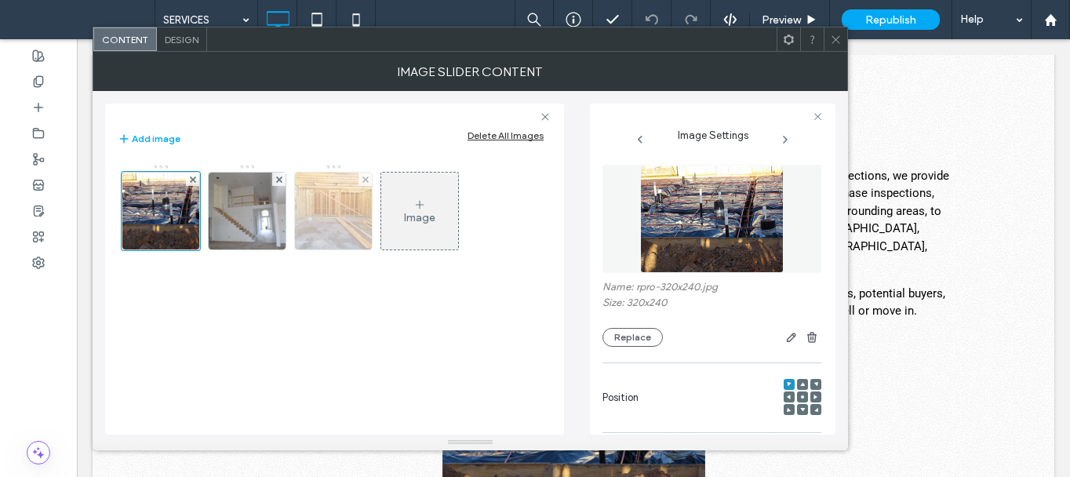
click at [349, 220] on img at bounding box center [333, 211] width 103 height 77
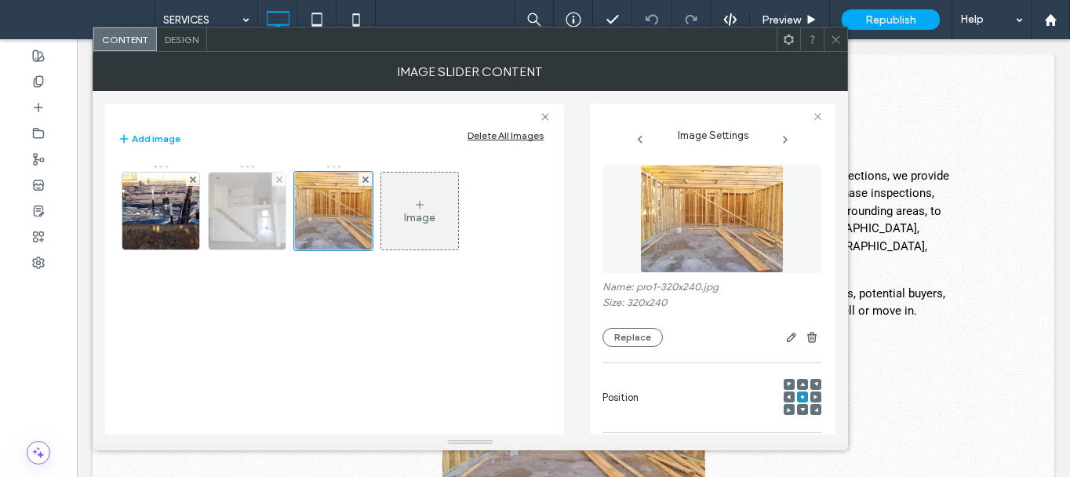
click at [249, 233] on img at bounding box center [247, 211] width 103 height 77
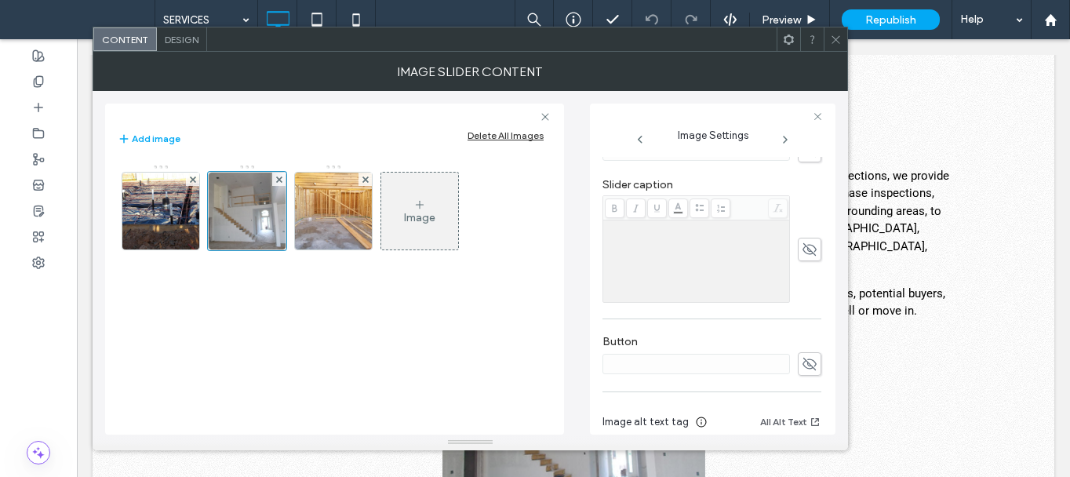
scroll to position [448, 0]
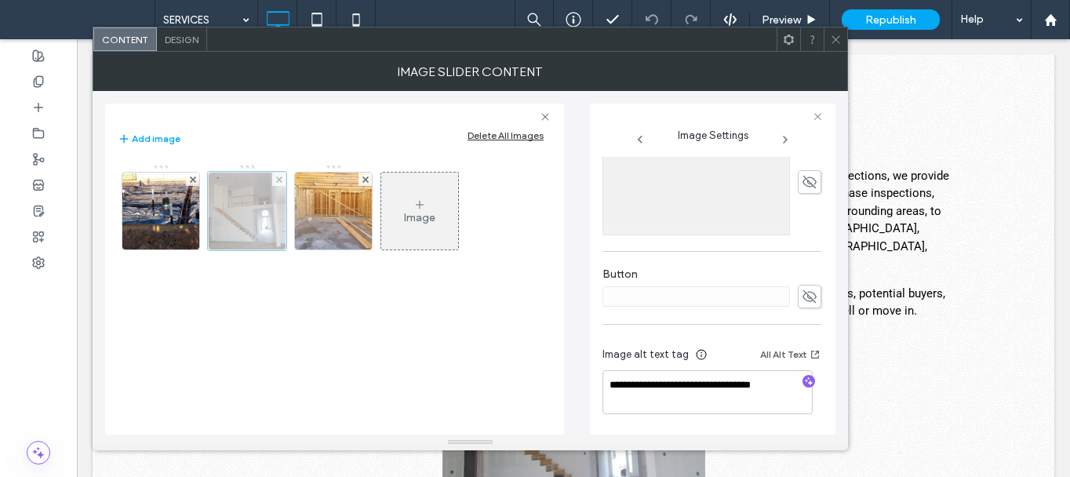
click at [261, 223] on div at bounding box center [247, 211] width 78 height 78
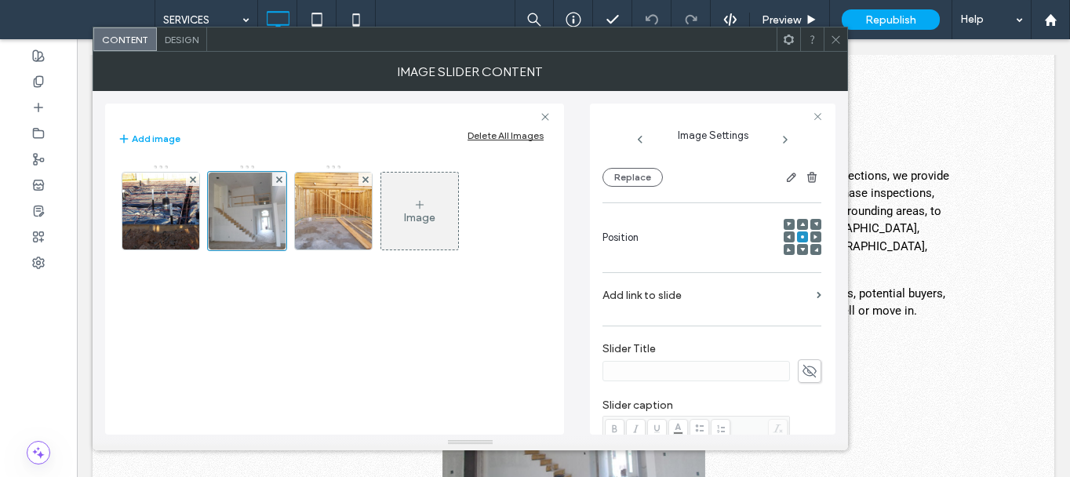
scroll to position [56, 0]
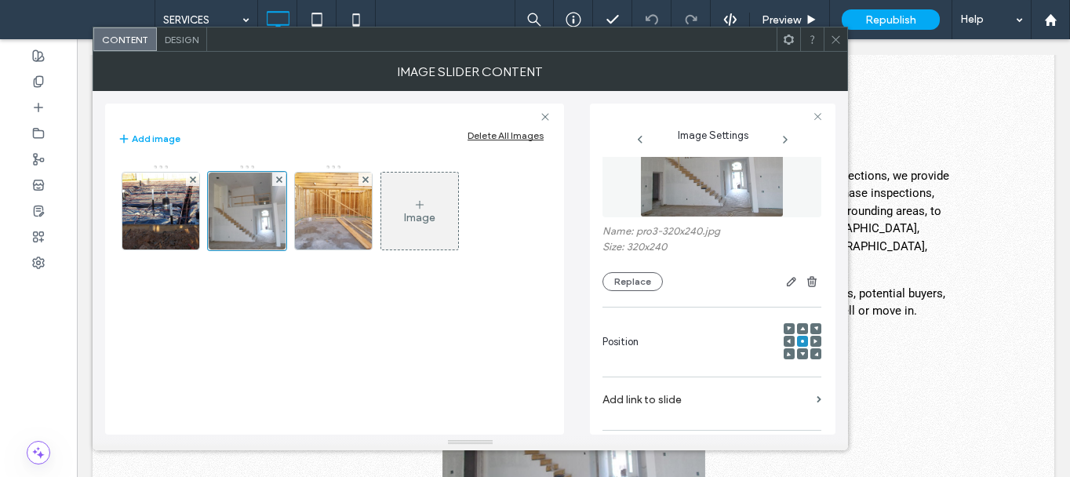
click at [625, 271] on div "Name: pro3-320x240.jpg Size: 320x240 Replace" at bounding box center [711, 258] width 219 height 66
click at [627, 281] on button "Replace" at bounding box center [632, 281] width 60 height 19
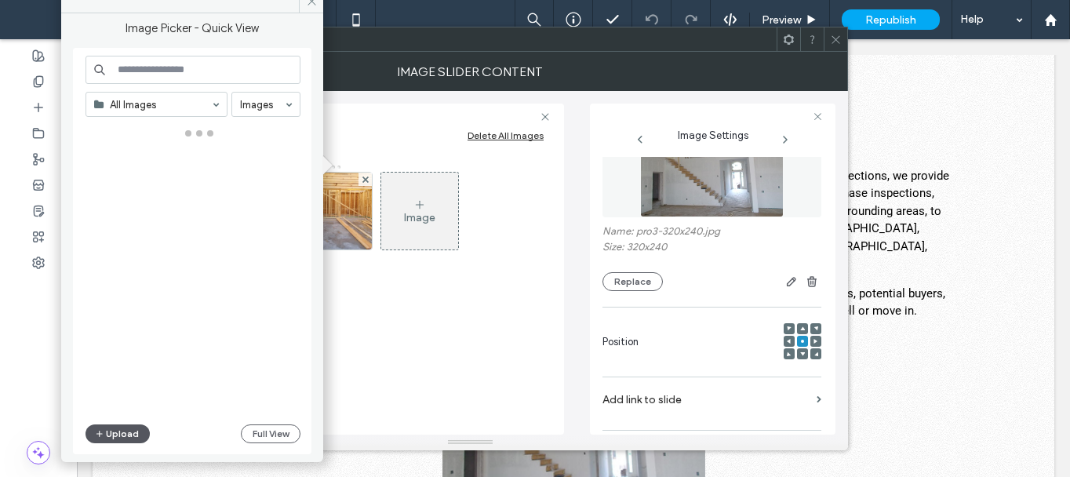
click at [121, 430] on button "Upload" at bounding box center [117, 433] width 64 height 19
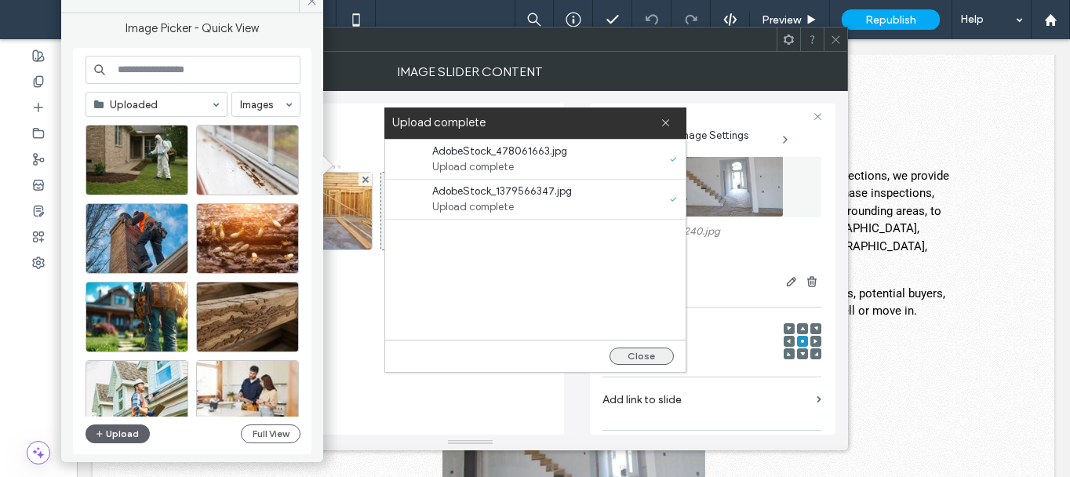
click at [655, 352] on button "Close" at bounding box center [641, 355] width 64 height 17
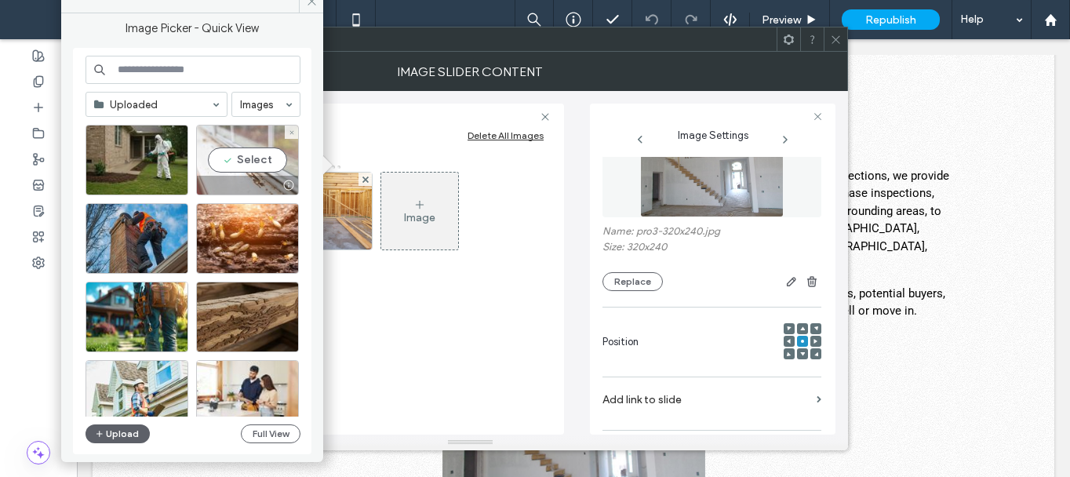
click at [226, 171] on div "Select" at bounding box center [247, 160] width 103 height 71
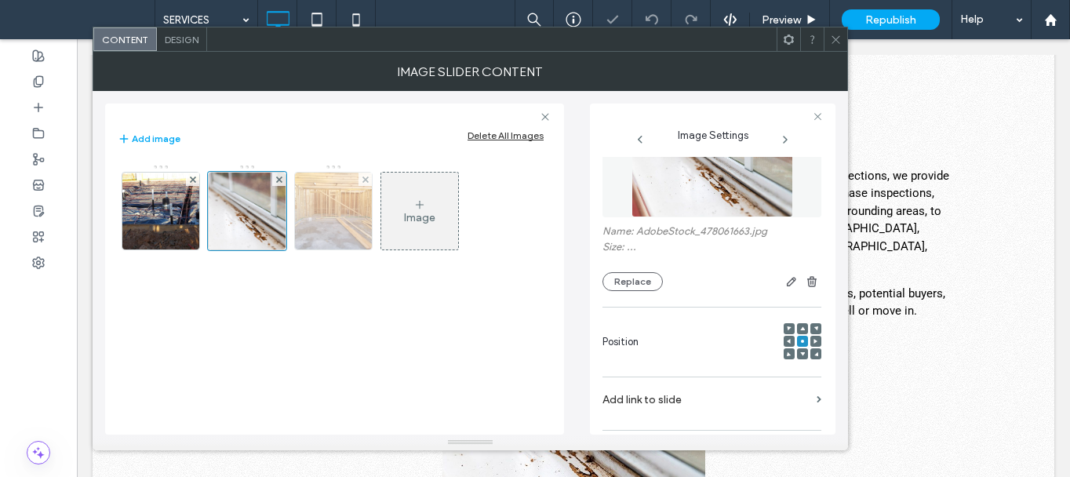
click at [347, 209] on img at bounding box center [333, 211] width 103 height 77
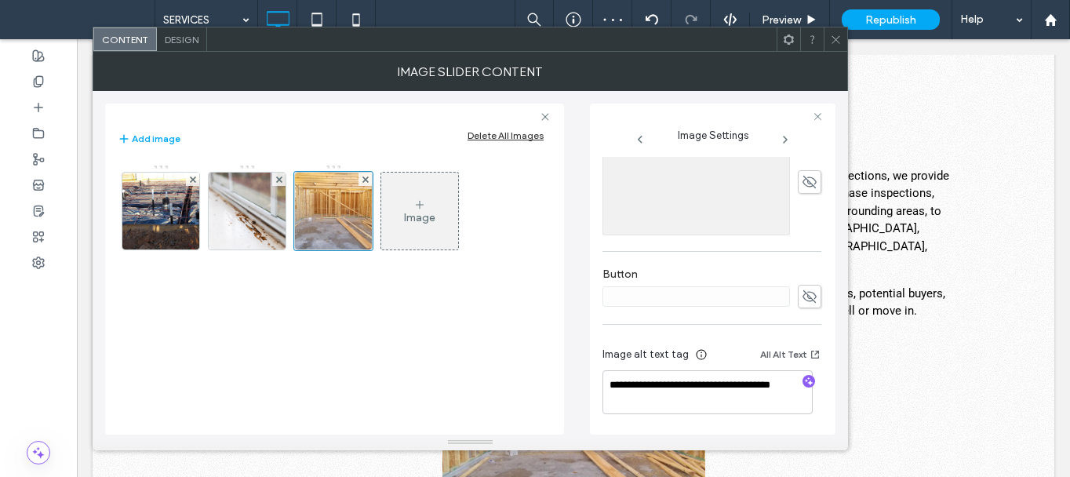
scroll to position [134, 0]
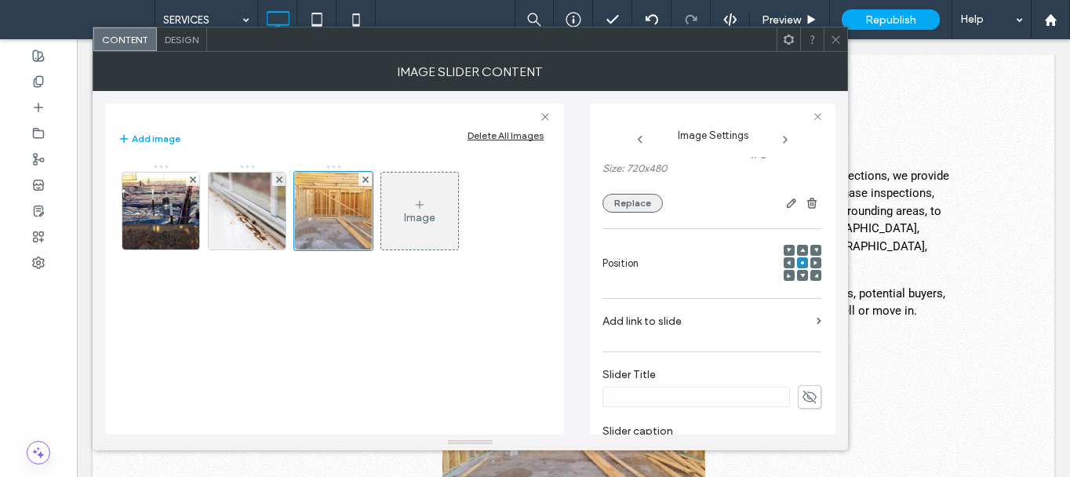
click at [643, 207] on button "Replace" at bounding box center [632, 203] width 60 height 19
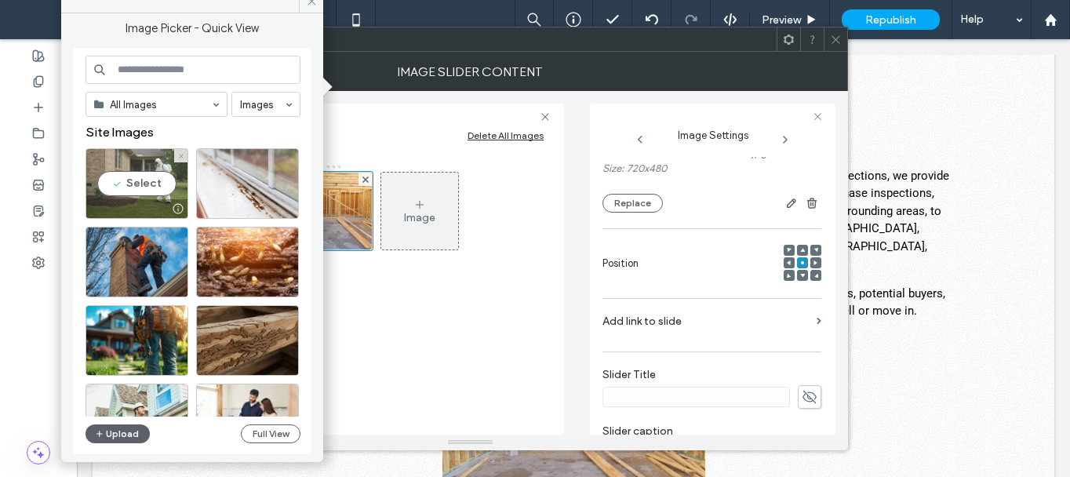
click at [151, 193] on div "Select" at bounding box center [136, 183] width 103 height 71
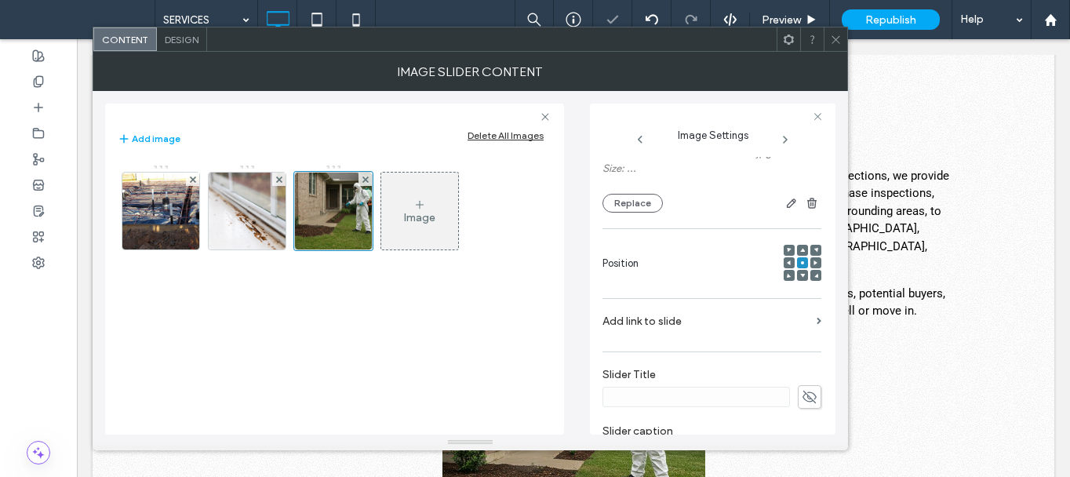
click at [839, 42] on icon at bounding box center [836, 40] width 12 height 12
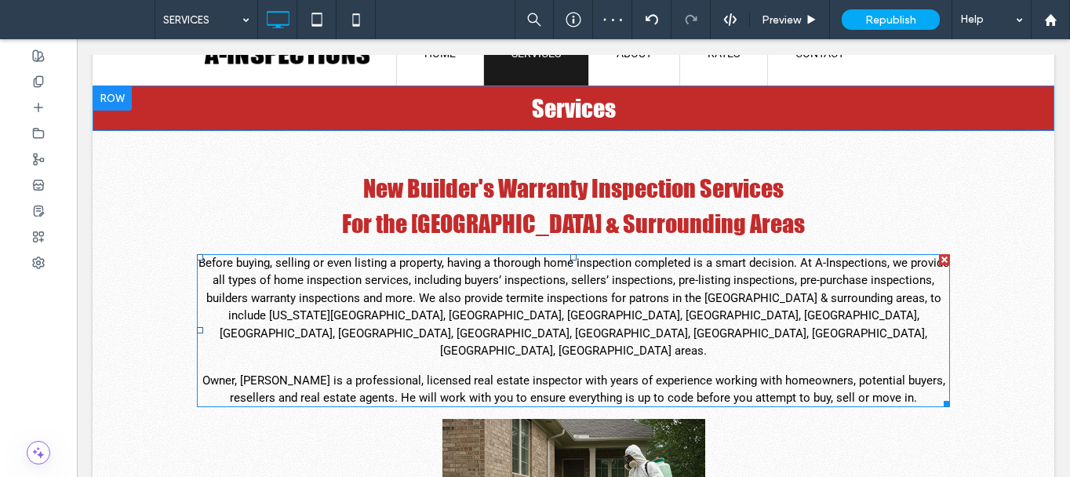
scroll to position [0, 0]
